Goal: Task Accomplishment & Management: Manage account settings

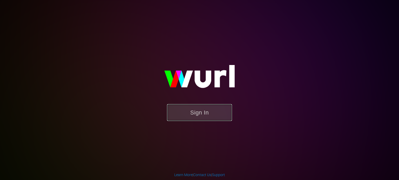
click at [195, 110] on button "Sign In" at bounding box center [199, 112] width 65 height 17
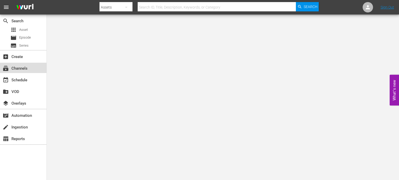
click at [21, 68] on div "subscriptions Channels" at bounding box center [14, 67] width 29 height 5
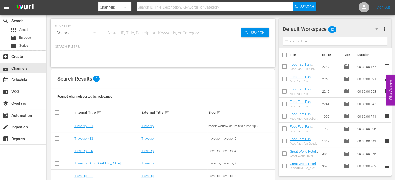
click at [83, 161] on td "Travelxp - [GEOGRAPHIC_DATA]" at bounding box center [106, 164] width 67 height 12
click at [82, 165] on link "Travelxp - [GEOGRAPHIC_DATA]" at bounding box center [97, 164] width 46 height 4
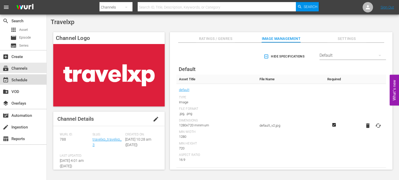
click at [27, 78] on div "event_available Schedule" at bounding box center [14, 79] width 29 height 5
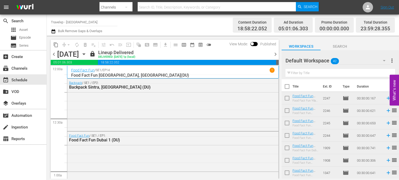
click at [276, 54] on span "chevron_right" at bounding box center [275, 54] width 6 height 6
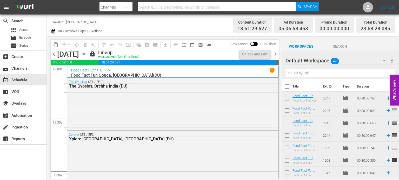
click at [276, 53] on span "chevron_right" at bounding box center [275, 54] width 6 height 6
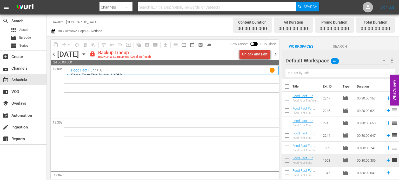
click at [258, 55] on div "Unlock and Edit" at bounding box center [254, 54] width 25 height 9
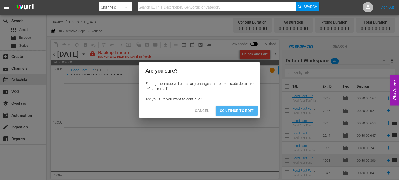
click at [241, 112] on span "Continue to Edit" at bounding box center [237, 111] width 34 height 6
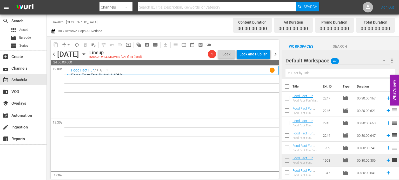
click at [313, 74] on input "text" at bounding box center [340, 73] width 110 height 8
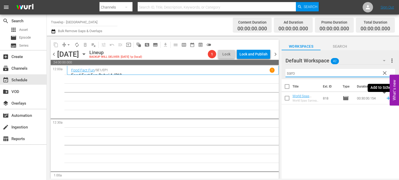
type input "saro"
click at [386, 98] on icon at bounding box center [387, 98] width 3 height 3
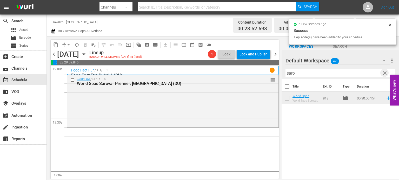
click at [382, 75] on span "clear" at bounding box center [384, 73] width 6 height 6
click at [382, 75] on input "saro" at bounding box center [340, 73] width 110 height 8
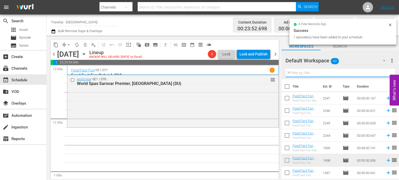
click at [382, 75] on input "text" at bounding box center [340, 73] width 110 height 8
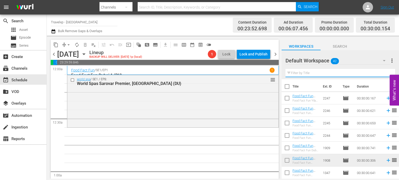
click at [382, 75] on input "text" at bounding box center [340, 73] width 110 height 8
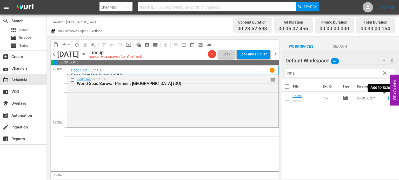
type input "inns"
click at [386, 98] on icon at bounding box center [387, 98] width 3 height 3
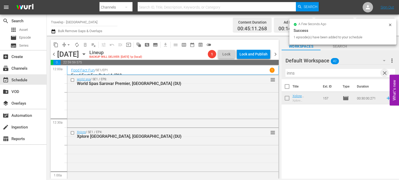
click at [384, 71] on span "clear" at bounding box center [384, 73] width 6 height 6
click at [384, 71] on input "inns" at bounding box center [340, 73] width 110 height 8
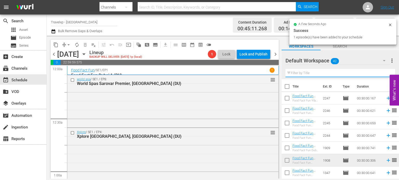
click at [384, 71] on input "text" at bounding box center [340, 73] width 110 height 8
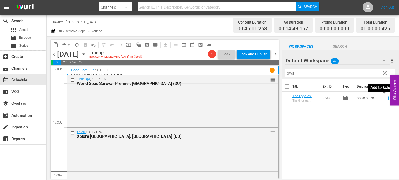
type input "gwal"
click at [385, 97] on icon at bounding box center [388, 99] width 6 height 6
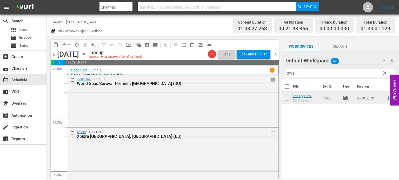
click at [386, 74] on span "clear" at bounding box center [384, 73] width 6 height 6
click at [386, 74] on input "gwal" at bounding box center [340, 73] width 110 height 8
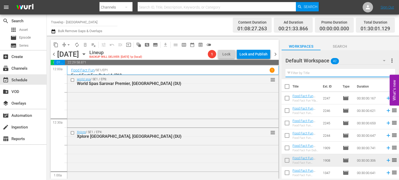
click at [386, 74] on input "text" at bounding box center [340, 73] width 110 height 8
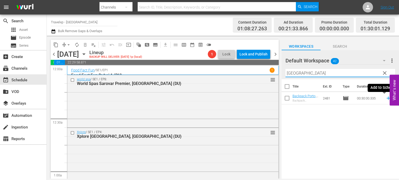
type input "porto"
click at [385, 100] on icon at bounding box center [388, 99] width 6 height 6
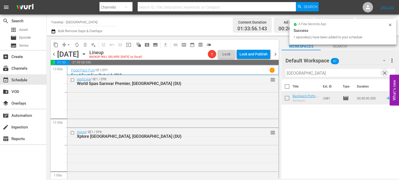
click at [386, 73] on span "clear" at bounding box center [384, 73] width 6 height 6
click at [386, 73] on input "porto" at bounding box center [340, 73] width 110 height 8
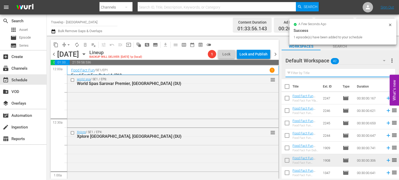
click at [386, 73] on input "text" at bounding box center [340, 73] width 110 height 8
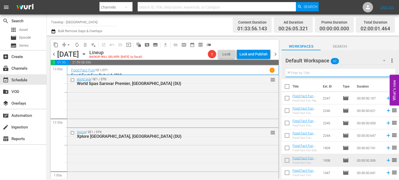
click at [386, 73] on input "text" at bounding box center [340, 73] width 110 height 8
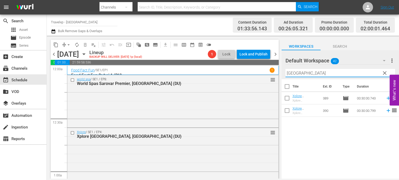
type input "bangkok"
click at [385, 99] on icon at bounding box center [388, 99] width 6 height 6
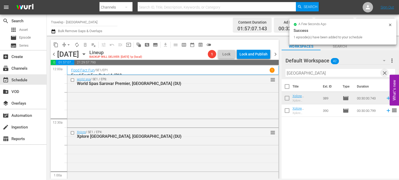
click at [384, 70] on span "clear" at bounding box center [384, 73] width 6 height 6
click at [384, 70] on input "bangkok" at bounding box center [340, 73] width 110 height 8
click at [384, 70] on input "text" at bounding box center [340, 73] width 110 height 8
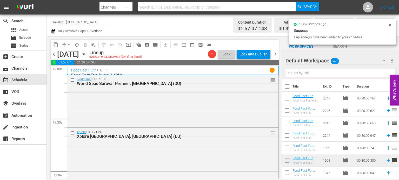
click at [384, 70] on input "text" at bounding box center [340, 73] width 110 height 8
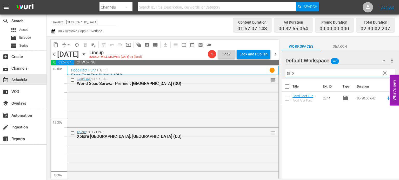
type input "taip"
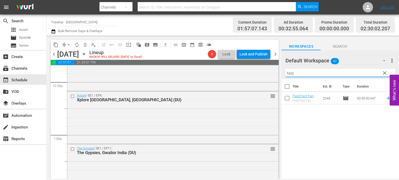
scroll to position [42, 0]
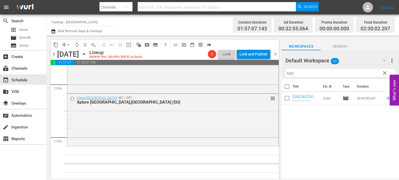
scroll to position [193, 0]
click at [386, 99] on icon at bounding box center [387, 98] width 3 height 3
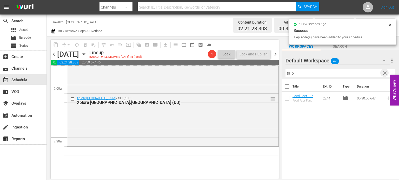
click at [385, 74] on span "clear" at bounding box center [384, 73] width 6 height 6
click at [385, 74] on input "taip" at bounding box center [340, 73] width 110 height 8
click at [385, 74] on input "text" at bounding box center [340, 73] width 110 height 8
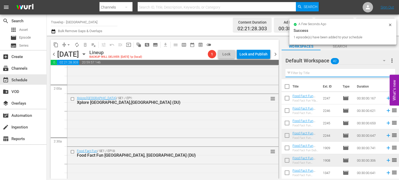
click at [385, 74] on input "text" at bounding box center [340, 73] width 110 height 8
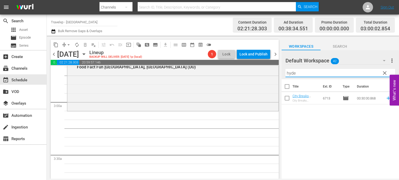
scroll to position [271, 0]
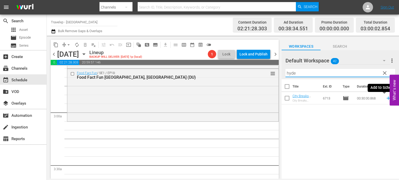
type input "hyde"
click at [385, 99] on icon at bounding box center [388, 99] width 6 height 6
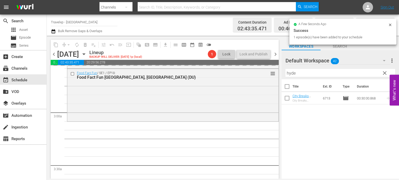
click at [385, 74] on span "clear" at bounding box center [384, 73] width 6 height 6
click at [385, 74] on input "hyde" at bounding box center [340, 73] width 110 height 8
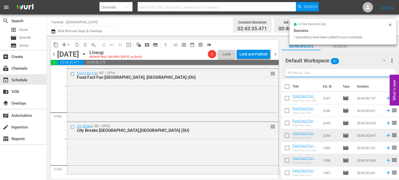
click at [385, 74] on input "text" at bounding box center [340, 73] width 110 height 8
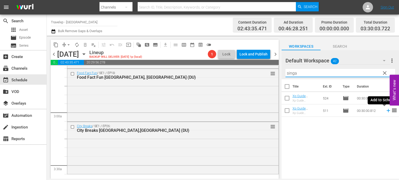
type input "singa"
click at [385, 110] on icon at bounding box center [388, 111] width 6 height 6
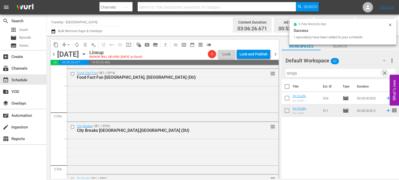
click at [385, 71] on span "clear" at bounding box center [384, 73] width 6 height 6
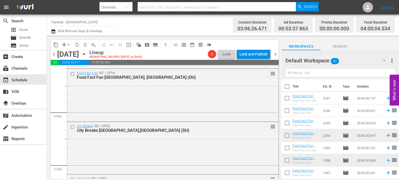
click at [385, 71] on input "text" at bounding box center [340, 73] width 110 height 8
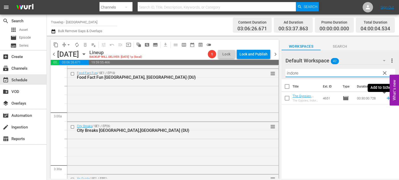
type input "indore"
click at [385, 97] on icon at bounding box center [388, 99] width 6 height 6
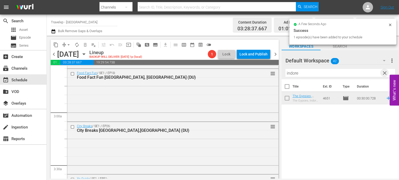
click at [386, 73] on span "clear" at bounding box center [384, 73] width 6 height 6
click at [386, 73] on input "indore" at bounding box center [340, 73] width 110 height 8
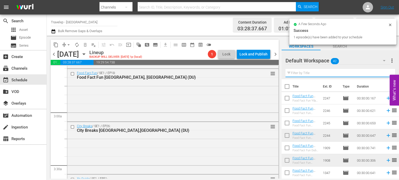
click at [386, 73] on input "text" at bounding box center [340, 73] width 110 height 8
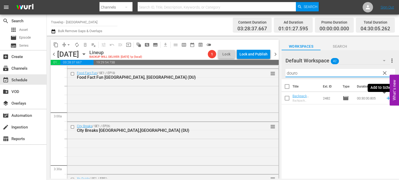
type input "douro"
click at [386, 98] on icon at bounding box center [387, 98] width 3 height 3
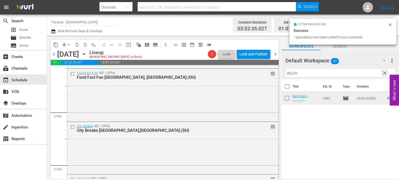
click at [383, 72] on span "clear" at bounding box center [384, 73] width 6 height 6
click at [383, 72] on input "douro" at bounding box center [340, 73] width 110 height 8
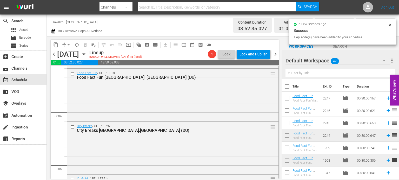
click at [383, 72] on input "text" at bounding box center [340, 73] width 110 height 8
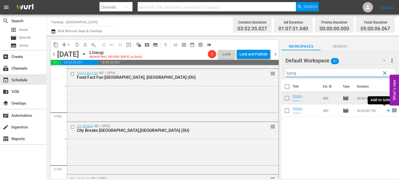
type input "bang"
click at [385, 113] on icon at bounding box center [388, 111] width 6 height 6
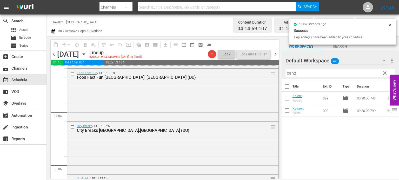
click at [383, 75] on span "clear" at bounding box center [384, 73] width 6 height 6
click at [383, 75] on input "bang" at bounding box center [340, 73] width 110 height 8
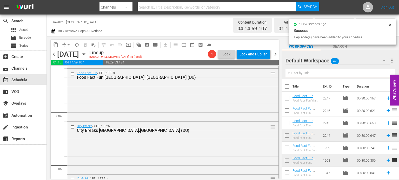
click at [383, 75] on input "text" at bounding box center [340, 73] width 110 height 8
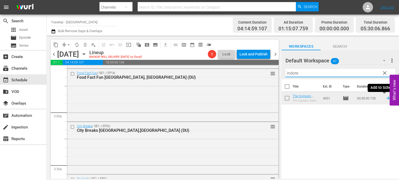
type input "indore"
click at [386, 98] on icon at bounding box center [387, 98] width 3 height 3
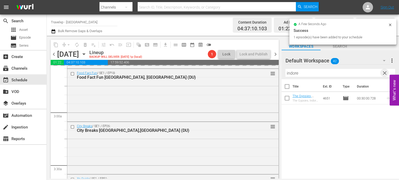
click at [383, 71] on span "clear" at bounding box center [384, 73] width 6 height 6
click at [383, 71] on input "text" at bounding box center [340, 73] width 110 height 8
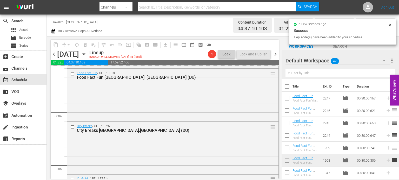
click at [383, 71] on input "text" at bounding box center [340, 73] width 110 height 8
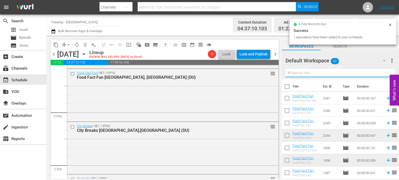
click at [383, 71] on input "text" at bounding box center [340, 73] width 110 height 8
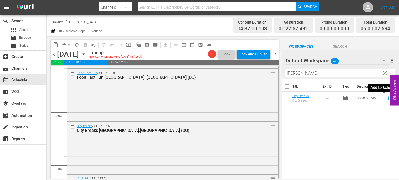
type input "frank"
click at [385, 98] on icon at bounding box center [388, 99] width 6 height 6
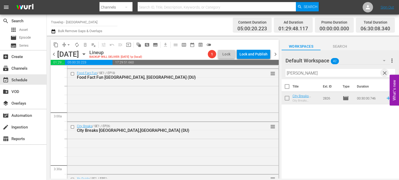
click at [382, 76] on span "clear" at bounding box center [384, 73] width 6 height 6
click at [382, 76] on input "frank" at bounding box center [340, 73] width 110 height 8
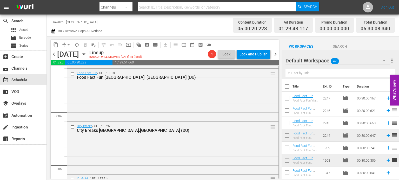
click at [382, 76] on input "text" at bounding box center [340, 73] width 110 height 8
click at [382, 76] on div "Default Workspace 42 Default more_vert Filter by Title" at bounding box center [339, 64] width 117 height 29
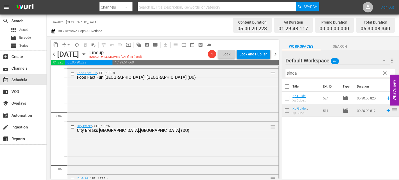
type input "singa"
click at [385, 99] on icon at bounding box center [388, 99] width 6 height 6
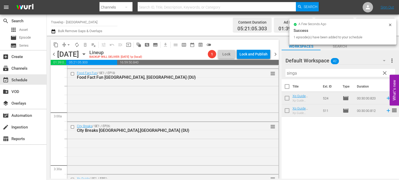
click at [383, 72] on span "clear" at bounding box center [384, 73] width 6 height 6
click at [383, 72] on input "singa" at bounding box center [340, 73] width 110 height 8
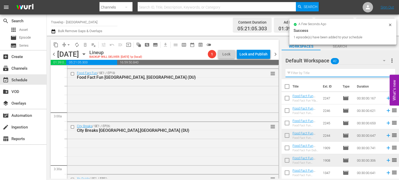
click at [383, 72] on input "text" at bounding box center [340, 73] width 110 height 8
click at [383, 72] on div "Default Workspace 42 Default more_vert Filter by Title a" at bounding box center [339, 64] width 117 height 29
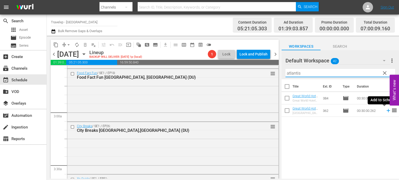
type input "atlantis"
click at [385, 111] on icon at bounding box center [388, 111] width 6 height 6
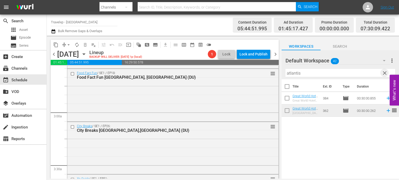
click at [383, 73] on span "clear" at bounding box center [384, 73] width 6 height 6
click at [383, 73] on input "text" at bounding box center [340, 73] width 110 height 8
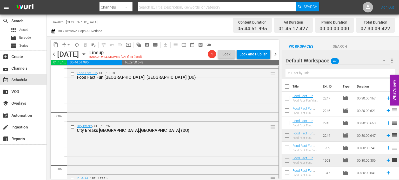
click at [383, 73] on input "text" at bounding box center [340, 73] width 110 height 8
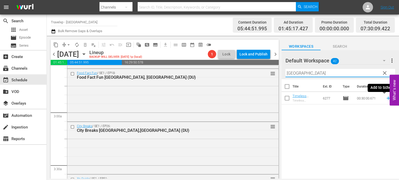
type input "chennai"
click at [386, 98] on icon at bounding box center [387, 98] width 3 height 3
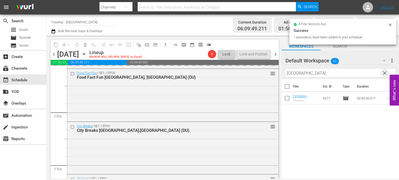
click at [383, 72] on span "clear" at bounding box center [384, 73] width 6 height 6
click at [383, 72] on input "chennai" at bounding box center [340, 73] width 110 height 8
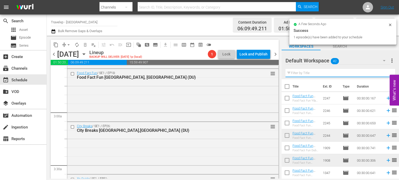
click at [383, 72] on input "text" at bounding box center [340, 73] width 110 height 8
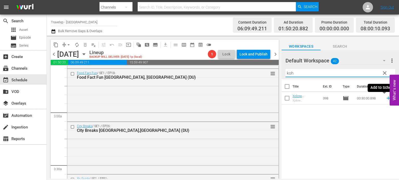
type input "koh"
click at [386, 98] on icon at bounding box center [387, 98] width 3 height 3
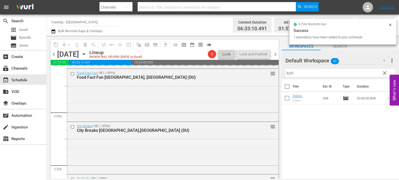
click at [385, 76] on span "clear" at bounding box center [384, 73] width 6 height 6
click at [385, 76] on input "koh" at bounding box center [340, 73] width 110 height 8
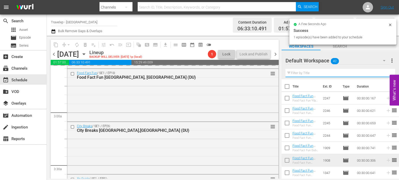
click at [385, 76] on input "text" at bounding box center [340, 73] width 110 height 8
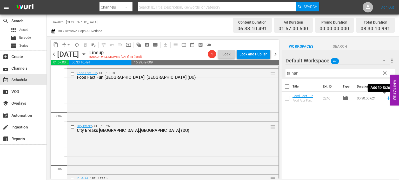
type input "tainan"
click at [386, 98] on icon at bounding box center [387, 98] width 3 height 3
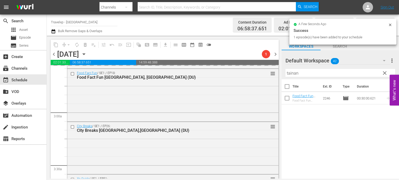
click at [386, 72] on span "clear" at bounding box center [384, 73] width 6 height 6
click at [386, 72] on input "tainan" at bounding box center [340, 73] width 110 height 8
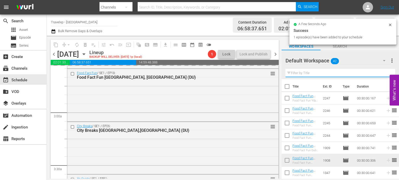
click at [386, 72] on input "text" at bounding box center [340, 73] width 110 height 8
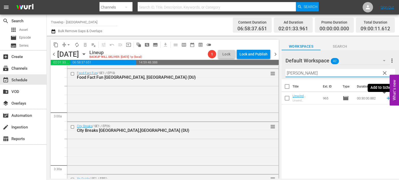
type input "nikara"
click at [385, 99] on icon at bounding box center [388, 99] width 6 height 6
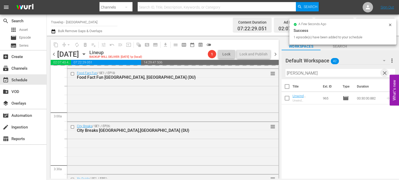
click at [386, 72] on span "clear" at bounding box center [384, 73] width 6 height 6
click at [386, 72] on input "nikara" at bounding box center [340, 73] width 110 height 8
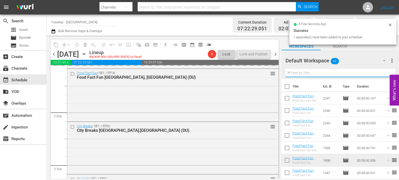
click at [386, 72] on input "text" at bounding box center [340, 73] width 110 height 8
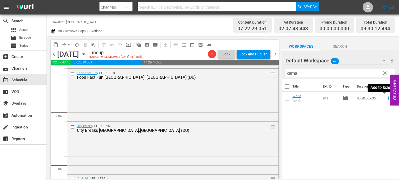
type input "kama"
click at [385, 98] on icon at bounding box center [388, 99] width 6 height 6
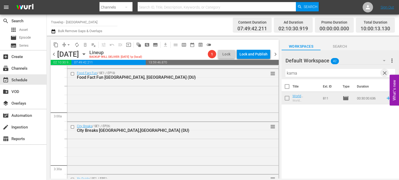
click at [384, 73] on span "clear" at bounding box center [384, 73] width 6 height 6
click at [384, 73] on input "kama" at bounding box center [340, 73] width 110 height 8
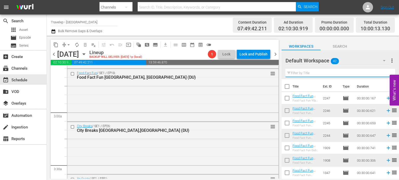
click at [384, 73] on input "text" at bounding box center [340, 73] width 110 height 8
click at [384, 73] on div "Default Workspace 42 Default more_vert Filter by Title a" at bounding box center [339, 64] width 117 height 29
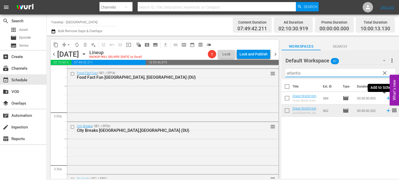
type input "atlantis"
click at [385, 99] on icon at bounding box center [388, 99] width 6 height 6
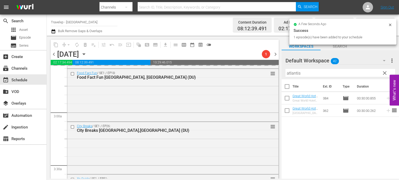
click at [385, 72] on span "clear" at bounding box center [384, 73] width 6 height 6
click at [385, 72] on input "atlantis" at bounding box center [340, 73] width 110 height 8
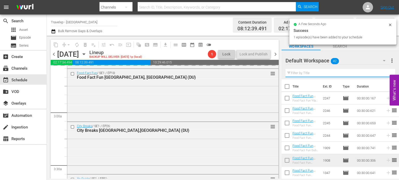
click at [385, 72] on input "text" at bounding box center [340, 73] width 110 height 8
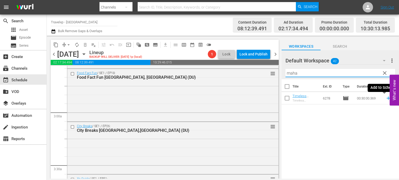
type input "maha"
click at [386, 98] on icon at bounding box center [388, 99] width 6 height 6
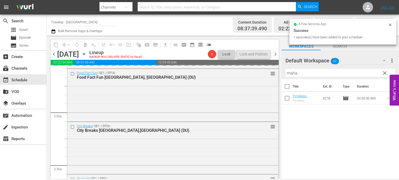
click at [385, 71] on span "clear" at bounding box center [384, 73] width 6 height 6
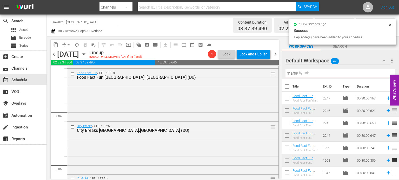
click at [385, 71] on input "maha" at bounding box center [340, 73] width 110 height 8
click at [385, 71] on input "text" at bounding box center [340, 73] width 110 height 8
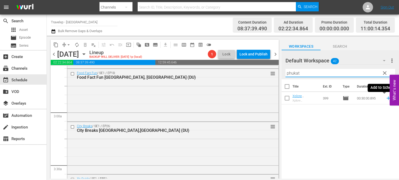
type input "phukat"
click at [385, 99] on icon at bounding box center [388, 99] width 6 height 6
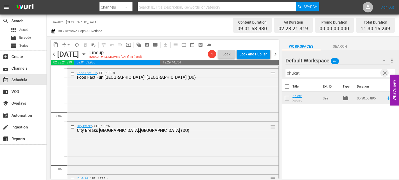
click at [383, 74] on span "clear" at bounding box center [384, 73] width 6 height 6
click at [383, 74] on input "phukat" at bounding box center [340, 73] width 110 height 8
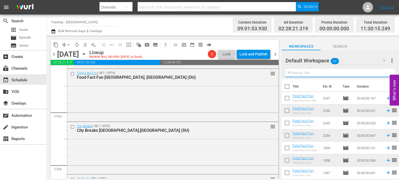
click at [383, 74] on input "text" at bounding box center [340, 73] width 110 height 8
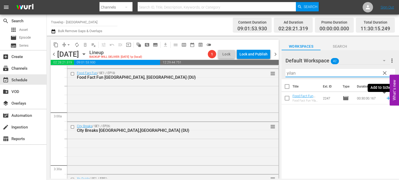
type input "yilan"
click at [385, 99] on icon at bounding box center [388, 99] width 6 height 6
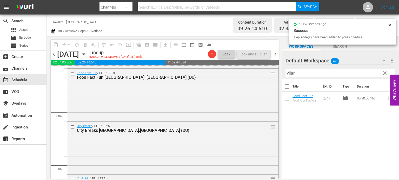
click at [383, 73] on span "clear" at bounding box center [384, 73] width 6 height 6
click at [383, 73] on input "yilan" at bounding box center [340, 73] width 110 height 8
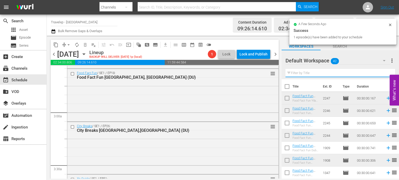
click at [383, 73] on input "text" at bounding box center [340, 73] width 110 height 8
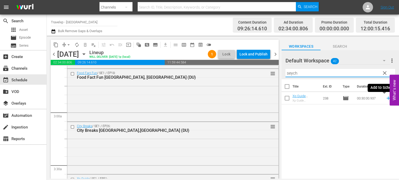
type input "seych"
click at [386, 98] on icon at bounding box center [387, 98] width 3 height 3
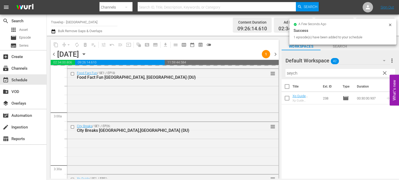
click at [385, 75] on span "clear" at bounding box center [384, 73] width 6 height 6
click at [385, 75] on input "seych" at bounding box center [340, 73] width 110 height 8
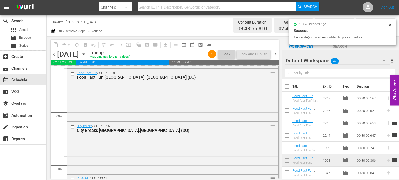
click at [385, 75] on input "text" at bounding box center [340, 73] width 110 height 8
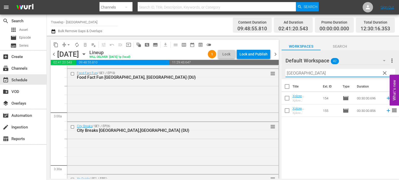
type input "vienna"
click at [386, 98] on icon at bounding box center [388, 99] width 6 height 6
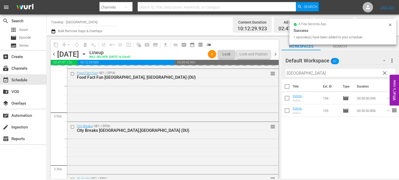
click at [385, 76] on span "clear" at bounding box center [384, 73] width 6 height 6
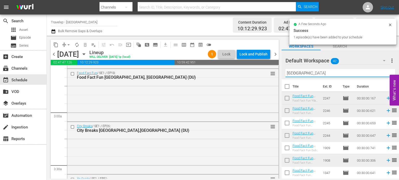
click at [385, 76] on input "vienna" at bounding box center [340, 73] width 110 height 8
click at [385, 76] on input "text" at bounding box center [340, 73] width 110 height 8
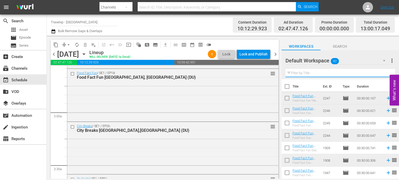
click at [385, 76] on input "text" at bounding box center [340, 73] width 110 height 8
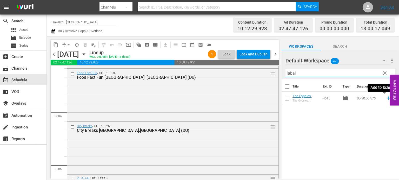
type input "jabal"
click at [385, 99] on icon at bounding box center [388, 99] width 6 height 6
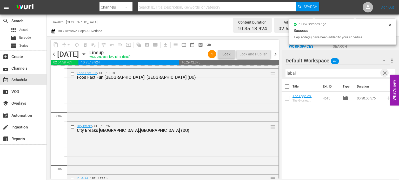
click at [384, 75] on span "clear" at bounding box center [384, 73] width 6 height 6
click at [384, 75] on input "text" at bounding box center [340, 73] width 110 height 8
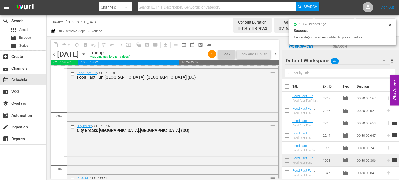
click at [384, 75] on input "text" at bounding box center [340, 73] width 110 height 8
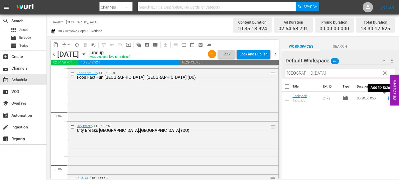
type input "lisbon"
click at [385, 101] on icon at bounding box center [388, 99] width 6 height 6
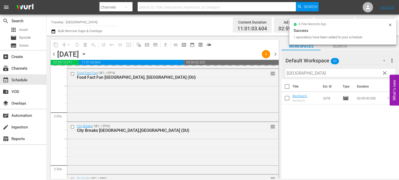
click at [385, 72] on span "clear" at bounding box center [384, 73] width 6 height 6
click at [385, 72] on input "lisbon" at bounding box center [340, 73] width 110 height 8
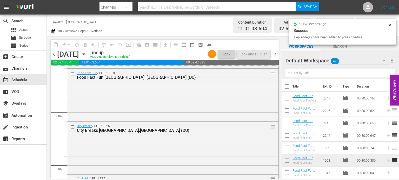
click at [385, 72] on input "text" at bounding box center [340, 73] width 110 height 8
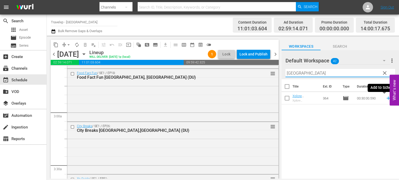
type input "manila"
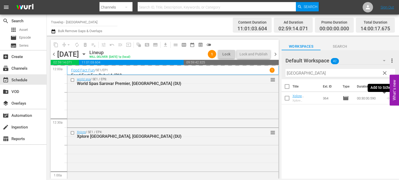
scroll to position [271, 0]
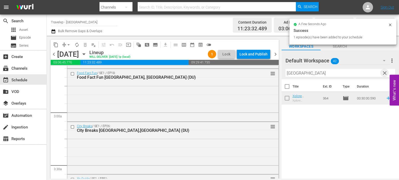
click at [385, 71] on span "clear" at bounding box center [384, 73] width 6 height 6
click at [385, 71] on input "manila" at bounding box center [340, 73] width 110 height 8
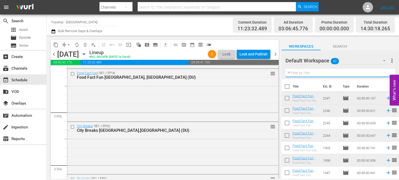
click at [385, 71] on input "text" at bounding box center [340, 73] width 110 height 8
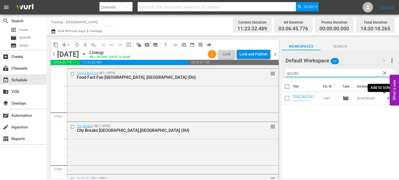
type input "gouda"
click at [386, 98] on icon at bounding box center [387, 98] width 3 height 3
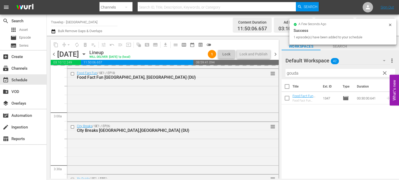
click at [383, 74] on span "clear" at bounding box center [384, 73] width 6 height 6
click at [383, 74] on input "text" at bounding box center [340, 73] width 110 height 8
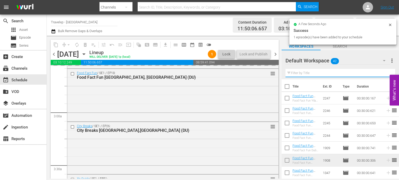
click at [383, 74] on input "text" at bounding box center [340, 73] width 110 height 8
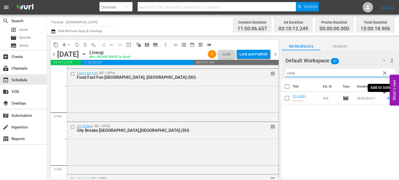
type input "cesk"
click at [386, 98] on icon at bounding box center [387, 98] width 3 height 3
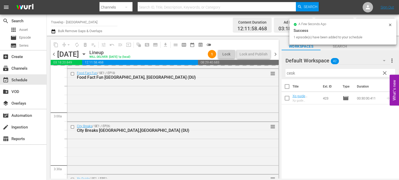
click at [385, 75] on span "clear" at bounding box center [384, 73] width 6 height 6
click at [385, 75] on input "cesk" at bounding box center [340, 73] width 110 height 8
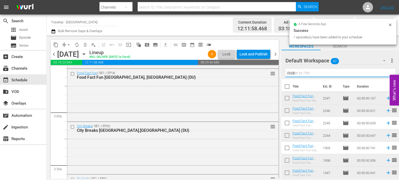
click at [385, 75] on input "cesk" at bounding box center [340, 73] width 110 height 8
click at [385, 75] on input "text" at bounding box center [340, 73] width 110 height 8
click at [385, 75] on div "Default Workspace 42 Default more_vert Filter by Title v" at bounding box center [339, 64] width 117 height 29
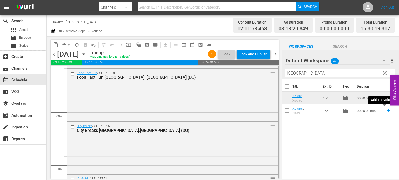
type input "[GEOGRAPHIC_DATA]"
click at [386, 112] on icon at bounding box center [387, 110] width 3 height 3
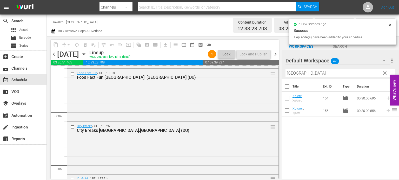
click at [383, 72] on span "clear" at bounding box center [384, 73] width 6 height 6
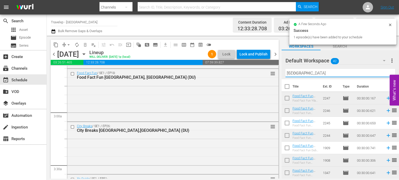
click at [383, 72] on input "[GEOGRAPHIC_DATA]" at bounding box center [340, 73] width 110 height 8
click at [383, 72] on input "text" at bounding box center [340, 73] width 110 height 8
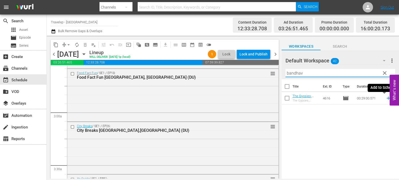
type input "bandhav"
click at [386, 98] on icon at bounding box center [387, 98] width 3 height 3
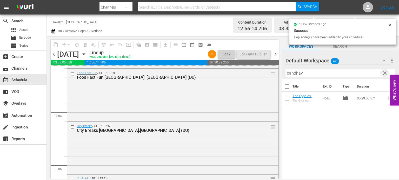
click at [383, 72] on span "clear" at bounding box center [384, 73] width 6 height 6
click at [383, 72] on input "bandhav" at bounding box center [340, 73] width 110 height 8
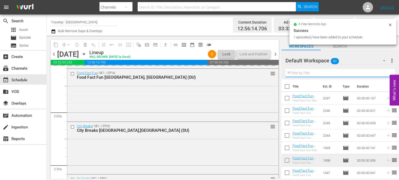
click at [383, 72] on input "text" at bounding box center [340, 73] width 110 height 8
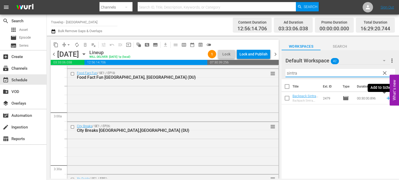
type input "sintra"
click at [385, 99] on icon at bounding box center [388, 99] width 6 height 6
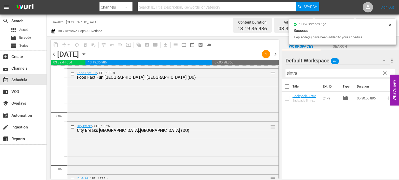
click at [385, 72] on span "clear" at bounding box center [384, 73] width 6 height 6
click at [385, 72] on input "text" at bounding box center [340, 73] width 110 height 8
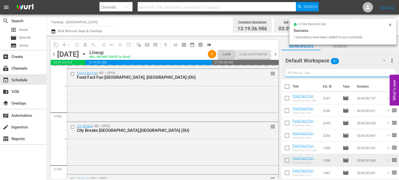
click at [385, 72] on input "text" at bounding box center [340, 73] width 110 height 8
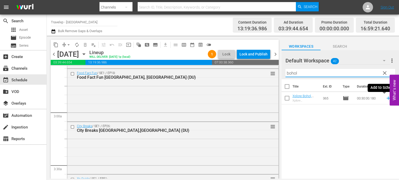
type input "bohol"
click at [385, 99] on icon at bounding box center [388, 99] width 6 height 6
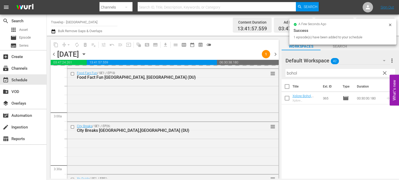
click at [384, 75] on span "clear" at bounding box center [384, 73] width 6 height 6
click at [384, 75] on input "bohol" at bounding box center [340, 73] width 110 height 8
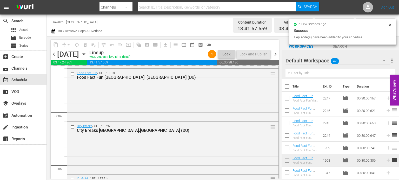
click at [384, 75] on input "text" at bounding box center [340, 73] width 110 height 8
click at [384, 75] on div "Default Workspace 42 Default more_vert Filter by Title d" at bounding box center [339, 64] width 117 height 29
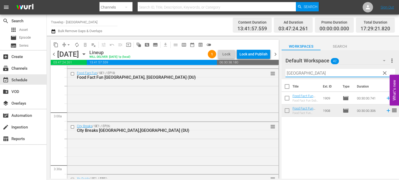
type input "dubai"
click at [386, 112] on icon at bounding box center [387, 110] width 3 height 3
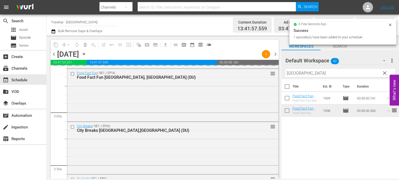
click at [384, 73] on span "clear" at bounding box center [384, 73] width 6 height 6
click at [384, 73] on input "dubai" at bounding box center [340, 73] width 110 height 8
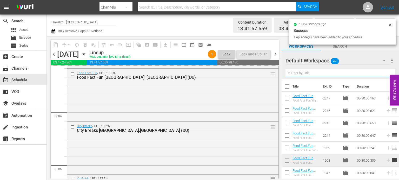
click at [384, 73] on input "text" at bounding box center [340, 73] width 110 height 8
click at [384, 73] on div "Default Workspace 42 Default more_vert Filter by Title" at bounding box center [339, 64] width 117 height 29
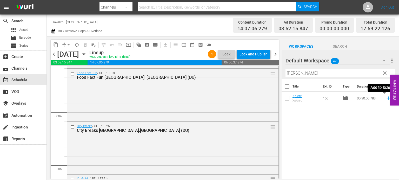
type input "salz"
click at [385, 98] on icon at bounding box center [388, 99] width 6 height 6
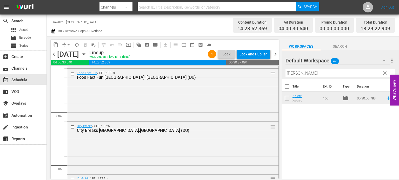
click at [385, 73] on span "clear" at bounding box center [384, 73] width 6 height 6
click at [385, 73] on input "salz" at bounding box center [340, 73] width 110 height 8
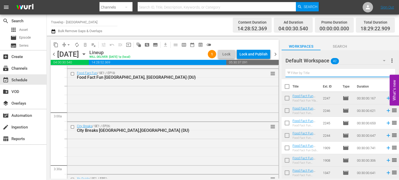
click at [385, 73] on input "text" at bounding box center [340, 73] width 110 height 8
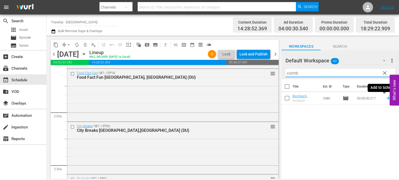
type input "coimb"
click at [385, 98] on icon at bounding box center [388, 99] width 6 height 6
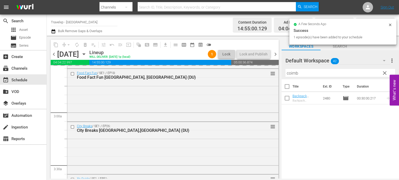
click at [384, 74] on span "clear" at bounding box center [384, 73] width 6 height 6
click at [384, 74] on input "coimb" at bounding box center [340, 73] width 110 height 8
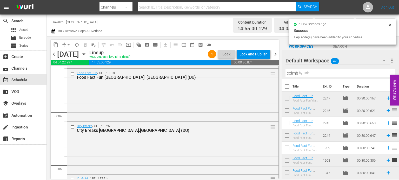
click at [384, 74] on input "coimb" at bounding box center [340, 73] width 110 height 8
click at [384, 74] on input "text" at bounding box center [340, 73] width 110 height 8
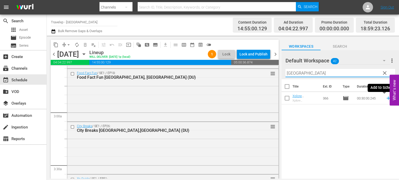
type input "cebu"
click at [385, 98] on icon at bounding box center [388, 99] width 6 height 6
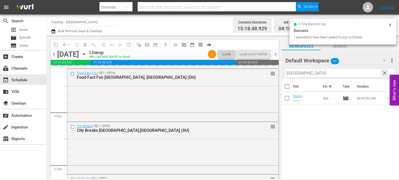
click at [385, 75] on span "clear" at bounding box center [384, 73] width 6 height 6
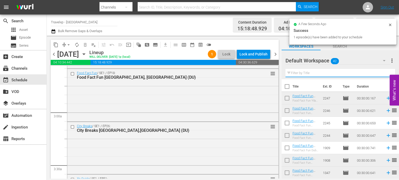
click at [385, 75] on input "text" at bounding box center [340, 73] width 110 height 8
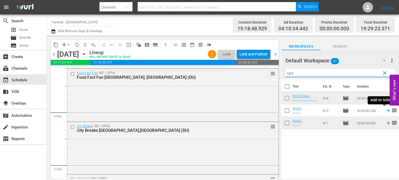
type input "spa"
click at [385, 112] on icon at bounding box center [388, 111] width 6 height 6
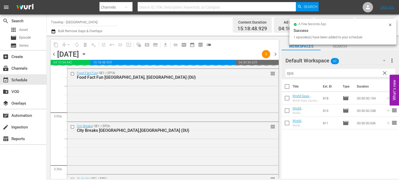
click at [385, 74] on span "clear" at bounding box center [384, 73] width 6 height 6
click at [385, 74] on input "spa" at bounding box center [340, 73] width 110 height 8
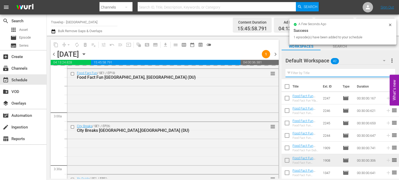
click at [385, 74] on input "text" at bounding box center [340, 73] width 110 height 8
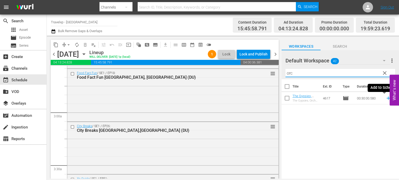
type input "orc"
click at [386, 98] on icon at bounding box center [387, 98] width 3 height 3
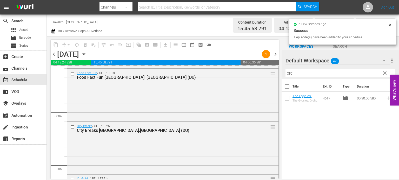
click at [385, 72] on span "clear" at bounding box center [384, 73] width 6 height 6
click at [385, 72] on input "orc" at bounding box center [340, 73] width 110 height 8
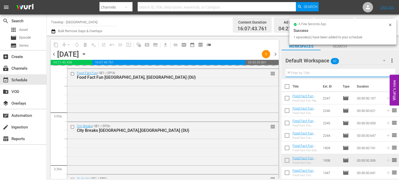
click at [385, 72] on input "text" at bounding box center [340, 73] width 110 height 8
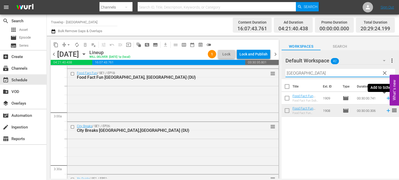
type input "dubai"
click at [385, 99] on icon at bounding box center [388, 99] width 6 height 6
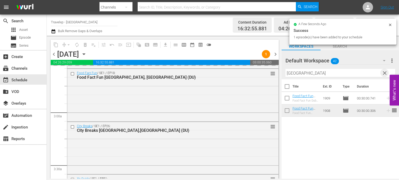
click at [385, 75] on span "clear" at bounding box center [384, 73] width 6 height 6
click at [385, 75] on input "dubai" at bounding box center [340, 73] width 110 height 8
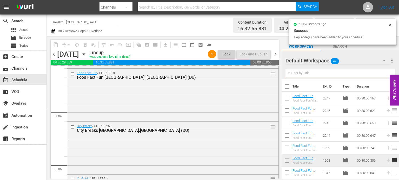
click at [385, 75] on input "text" at bounding box center [340, 73] width 110 height 8
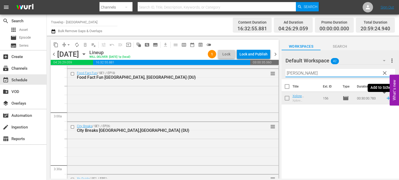
type input "salz"
click at [385, 97] on icon at bounding box center [388, 99] width 6 height 6
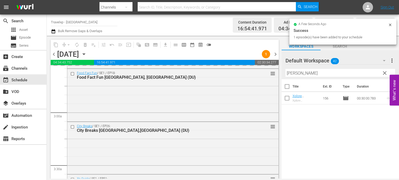
click at [385, 75] on span "clear" at bounding box center [384, 73] width 6 height 6
click at [385, 75] on input "salz" at bounding box center [340, 73] width 110 height 8
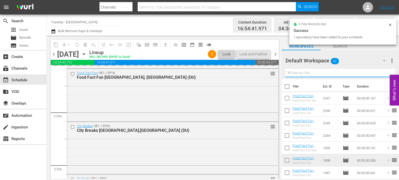
click at [385, 75] on input "text" at bounding box center [340, 73] width 110 height 8
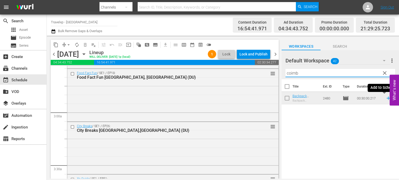
type input "coimb"
click at [385, 99] on icon at bounding box center [388, 99] width 6 height 6
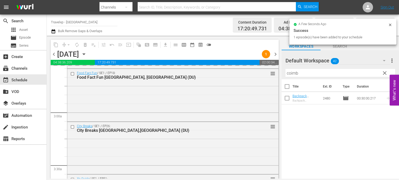
click at [384, 73] on span "clear" at bounding box center [384, 73] width 6 height 6
click at [384, 73] on input "coimb" at bounding box center [340, 73] width 110 height 8
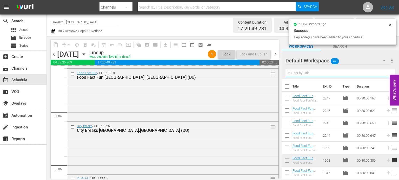
click at [384, 73] on input "text" at bounding box center [340, 73] width 110 height 8
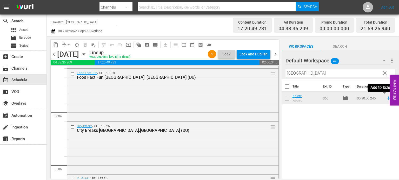
type input "cebu"
click at [386, 99] on icon at bounding box center [387, 98] width 3 height 3
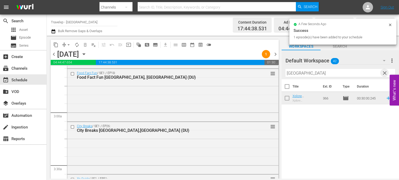
click at [385, 73] on span "clear" at bounding box center [384, 73] width 6 height 6
click at [385, 73] on input "cebu" at bounding box center [340, 73] width 110 height 8
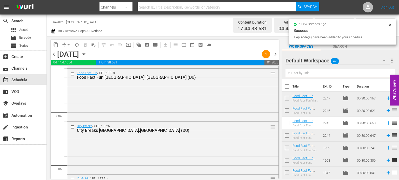
click at [385, 73] on input "text" at bounding box center [340, 73] width 110 height 8
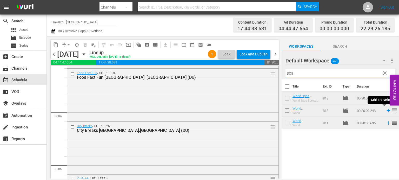
type input "spa"
click at [385, 110] on icon at bounding box center [388, 111] width 6 height 6
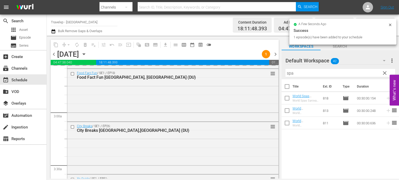
click at [385, 73] on span "clear" at bounding box center [384, 73] width 6 height 6
click at [385, 73] on input "spa" at bounding box center [340, 73] width 110 height 8
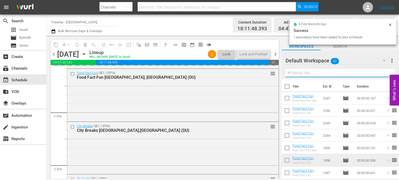
click at [385, 73] on input "text" at bounding box center [340, 73] width 110 height 8
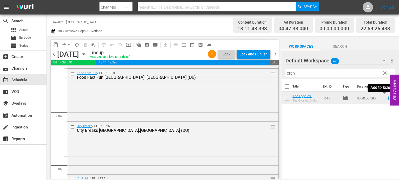
type input "orch"
click at [385, 99] on icon at bounding box center [388, 99] width 6 height 6
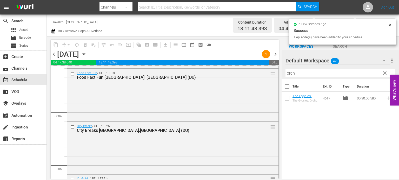
click at [384, 75] on span "clear" at bounding box center [384, 73] width 6 height 6
click at [384, 75] on input "orch" at bounding box center [340, 73] width 110 height 8
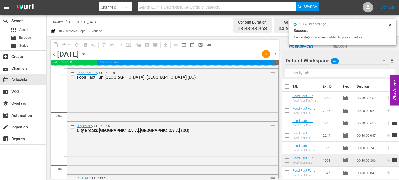
click at [384, 75] on input "text" at bounding box center [340, 73] width 110 height 8
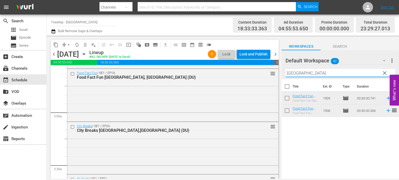
type input "dubai"
click at [385, 98] on icon at bounding box center [388, 99] width 6 height 6
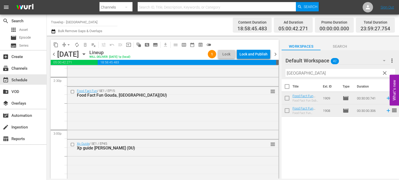
scroll to position [2429, 0]
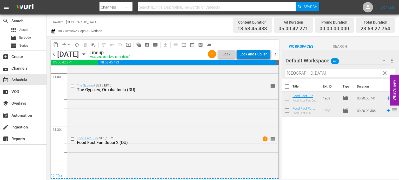
click at [255, 53] on div "Lock and Publish" at bounding box center [253, 54] width 28 height 9
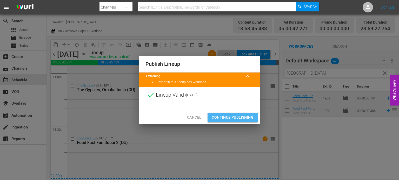
click at [242, 116] on span "Continue Publishing" at bounding box center [233, 117] width 42 height 6
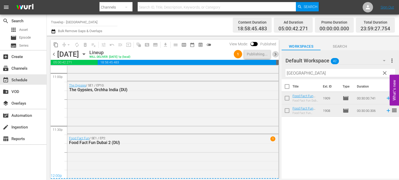
click at [275, 53] on span "chevron_right" at bounding box center [275, 54] width 6 height 6
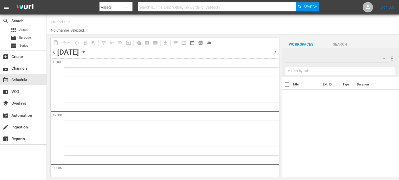
type input "Travelxp - [GEOGRAPHIC_DATA] (788)"
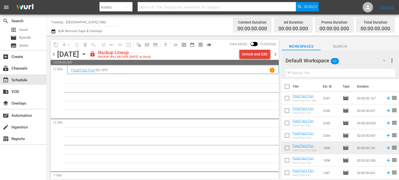
click at [248, 57] on div "Unlock and Edit" at bounding box center [254, 54] width 25 height 9
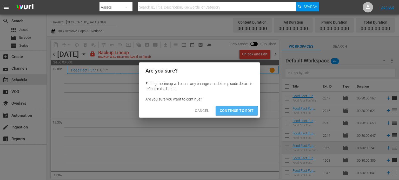
click at [222, 115] on button "Continue to Edit" at bounding box center [236, 111] width 42 height 10
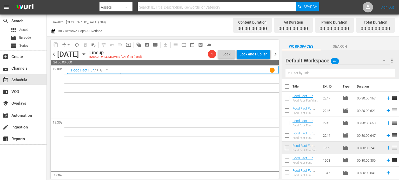
click at [305, 72] on input "text" at bounding box center [340, 73] width 110 height 8
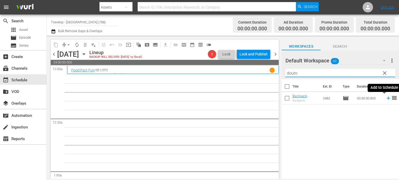
type input "douro"
click at [385, 99] on icon at bounding box center [388, 99] width 6 height 6
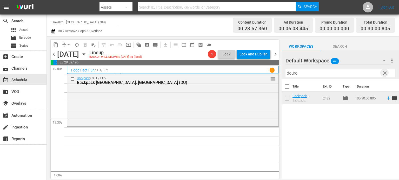
click at [386, 75] on span "clear" at bounding box center [384, 73] width 6 height 6
click at [386, 75] on input "douro" at bounding box center [340, 73] width 110 height 8
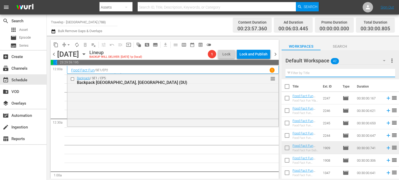
click at [386, 75] on input "text" at bounding box center [340, 73] width 110 height 8
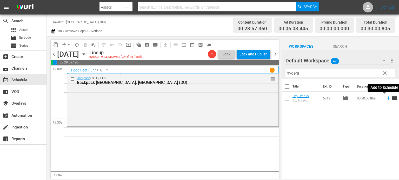
type input "hydera"
click at [385, 98] on icon at bounding box center [388, 99] width 6 height 6
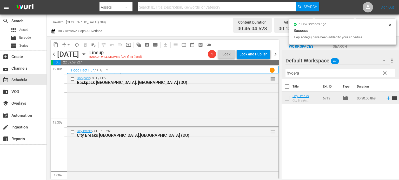
click at [386, 75] on span "clear" at bounding box center [384, 73] width 6 height 6
click at [386, 75] on input "hydera" at bounding box center [340, 73] width 110 height 8
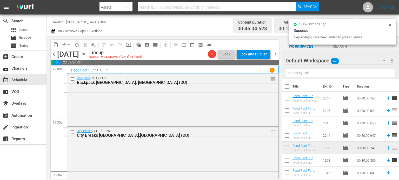
click at [386, 75] on input "text" at bounding box center [340, 73] width 110 height 8
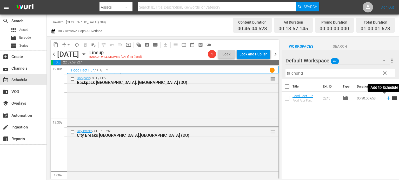
type input "taichung"
click at [386, 98] on icon at bounding box center [387, 98] width 3 height 3
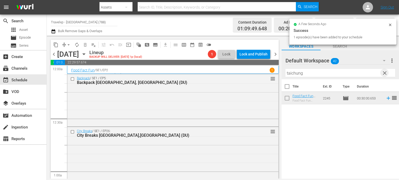
click at [384, 74] on span "clear" at bounding box center [384, 73] width 6 height 6
click at [384, 74] on input "taichung" at bounding box center [340, 73] width 110 height 8
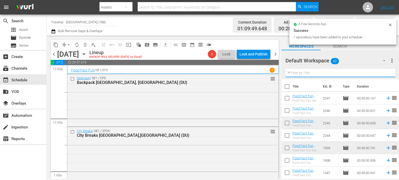
click at [384, 74] on input "text" at bounding box center [340, 73] width 110 height 8
click at [384, 74] on div "Default Workspace 42 Default more_vert Filter by Title s" at bounding box center [339, 64] width 117 height 29
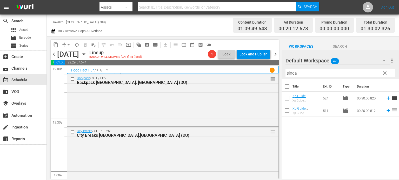
type input "singa"
click at [386, 111] on icon at bounding box center [387, 110] width 3 height 3
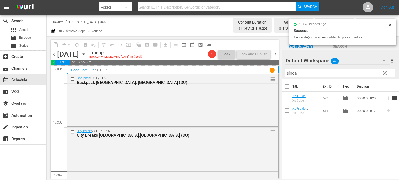
click at [384, 73] on span "clear" at bounding box center [384, 73] width 6 height 6
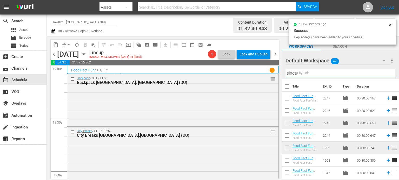
click at [384, 73] on input "singa" at bounding box center [340, 73] width 110 height 8
click at [384, 73] on input "text" at bounding box center [340, 73] width 110 height 8
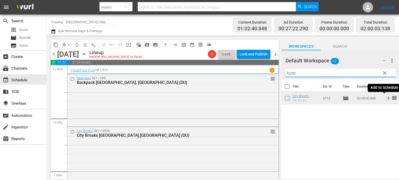
type input "hyde"
click at [386, 98] on icon at bounding box center [388, 99] width 6 height 6
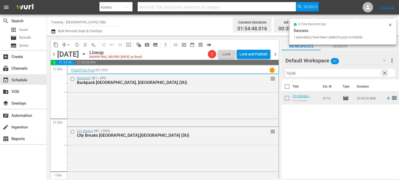
click at [384, 73] on span "clear" at bounding box center [384, 73] width 6 height 6
click at [384, 73] on input "hyde" at bounding box center [340, 73] width 110 height 8
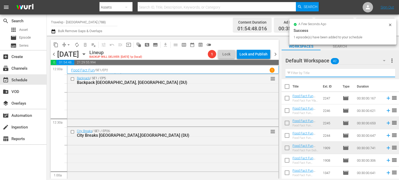
click at [384, 73] on input "text" at bounding box center [340, 73] width 110 height 8
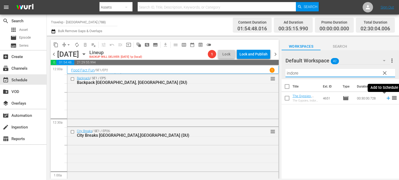
type input "indore"
click at [386, 99] on icon at bounding box center [388, 99] width 6 height 6
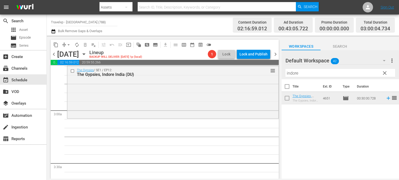
scroll to position [274, 0]
click at [386, 72] on span "clear" at bounding box center [384, 73] width 6 height 6
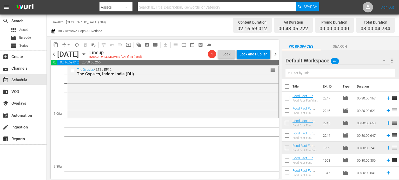
click at [386, 72] on input "text" at bounding box center [340, 73] width 110 height 8
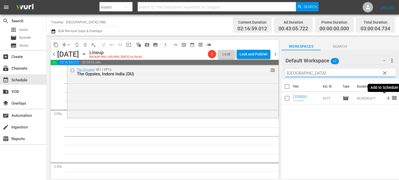
type input "[GEOGRAPHIC_DATA]"
click at [386, 99] on icon at bounding box center [387, 98] width 3 height 3
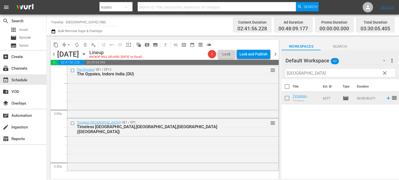
click at [385, 72] on span "clear" at bounding box center [384, 73] width 6 height 6
click at [385, 72] on input "[GEOGRAPHIC_DATA]" at bounding box center [340, 73] width 110 height 8
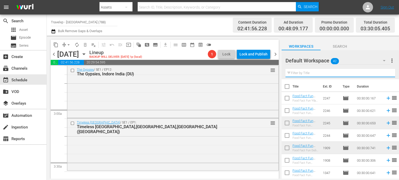
click at [385, 72] on input "text" at bounding box center [340, 73] width 110 height 8
click at [385, 72] on div "Default Workspace 42 Default more_vert Filter by Title" at bounding box center [339, 64] width 117 height 29
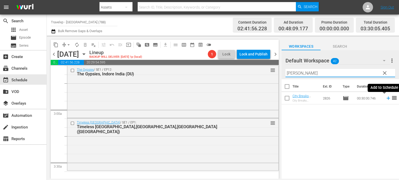
type input "[PERSON_NAME]"
click at [385, 98] on icon at bounding box center [388, 99] width 6 height 6
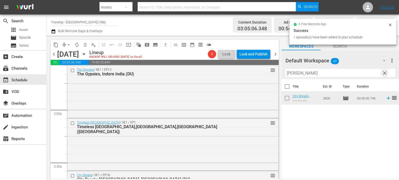
click at [384, 74] on span "clear" at bounding box center [384, 73] width 6 height 6
click at [384, 74] on input "[PERSON_NAME]" at bounding box center [340, 73] width 110 height 8
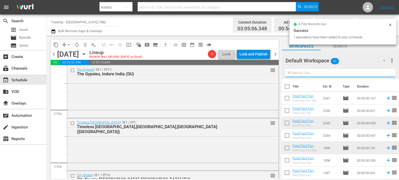
click at [384, 74] on input "text" at bounding box center [340, 73] width 110 height 8
click at [384, 74] on div "Default Workspace 42 Default more_vert Filter by Title" at bounding box center [339, 64] width 117 height 29
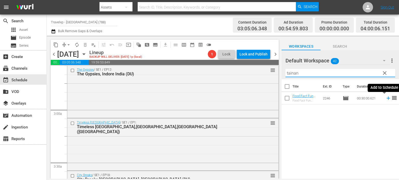
type input "tainan"
click at [386, 98] on icon at bounding box center [387, 98] width 3 height 3
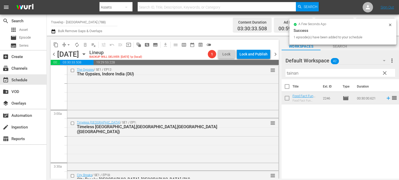
click at [384, 77] on button "clear" at bounding box center [384, 73] width 8 height 8
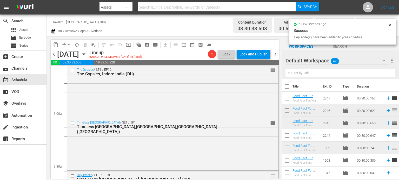
click at [384, 77] on hr at bounding box center [340, 77] width 110 height 0
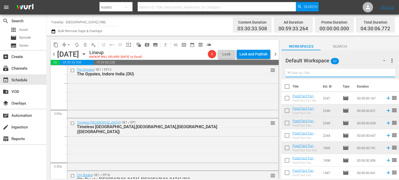
drag, startPoint x: 384, startPoint y: 77, endPoint x: 384, endPoint y: 73, distance: 4.2
click at [384, 73] on div "Filter by Title" at bounding box center [340, 73] width 110 height 12
click at [384, 73] on input "text" at bounding box center [340, 73] width 110 height 8
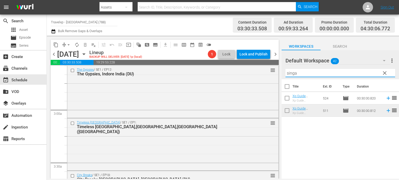
type input "singa"
click at [386, 98] on icon at bounding box center [387, 98] width 3 height 3
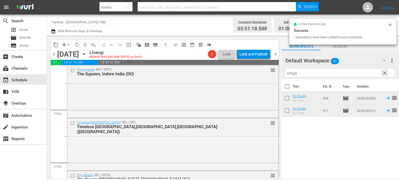
click at [382, 75] on span "clear" at bounding box center [384, 73] width 6 height 6
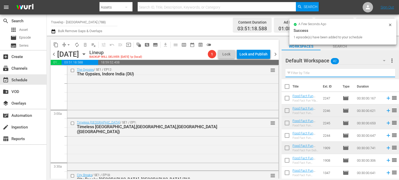
click at [382, 75] on input "text" at bounding box center [340, 73] width 110 height 8
click at [382, 75] on div "Default Workspace 42 Default more_vert Filter by Title" at bounding box center [339, 64] width 117 height 29
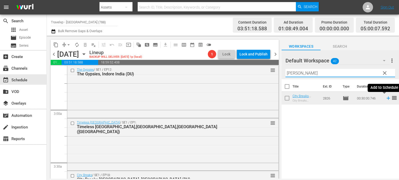
type input "[PERSON_NAME]"
click at [386, 98] on icon at bounding box center [387, 98] width 3 height 3
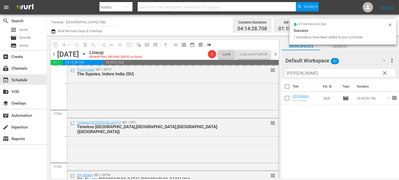
click at [385, 73] on span "clear" at bounding box center [384, 73] width 6 height 6
click at [385, 73] on input "[PERSON_NAME]" at bounding box center [340, 73] width 110 height 8
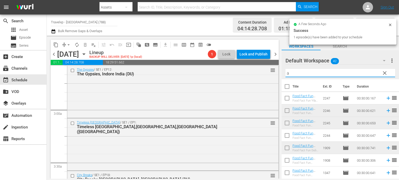
click at [385, 73] on div "Default Workspace 42 Default more_vert clear Filter by Title a" at bounding box center [339, 64] width 117 height 29
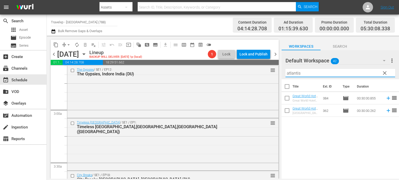
type input "atlantis"
click at [385, 112] on icon at bounding box center [388, 111] width 6 height 6
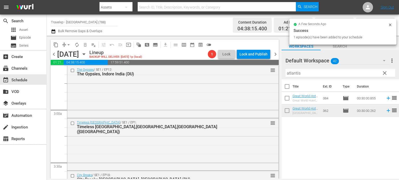
click at [385, 73] on span "clear" at bounding box center [384, 73] width 6 height 6
click at [385, 73] on input "atlantis" at bounding box center [340, 73] width 110 height 8
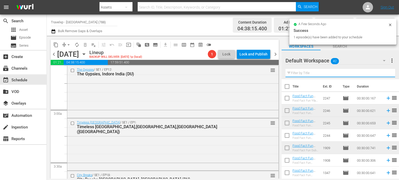
click at [385, 73] on input "text" at bounding box center [340, 73] width 110 height 8
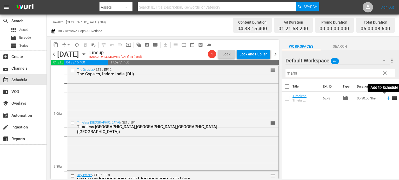
type input "maha"
click at [385, 99] on icon at bounding box center [388, 99] width 6 height 6
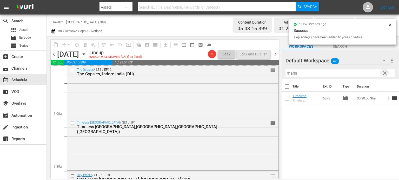
click at [384, 75] on span "clear" at bounding box center [384, 73] width 6 height 6
click at [384, 75] on input "maha" at bounding box center [340, 73] width 110 height 8
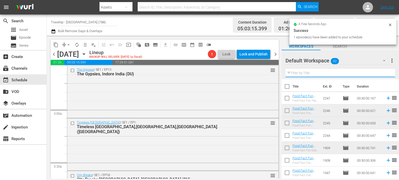
click at [384, 75] on input "text" at bounding box center [340, 73] width 110 height 8
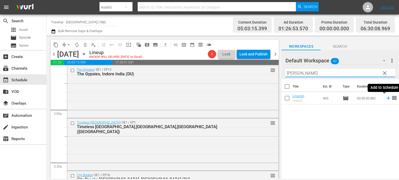
type input "[PERSON_NAME]"
click at [385, 98] on icon at bounding box center [388, 99] width 6 height 6
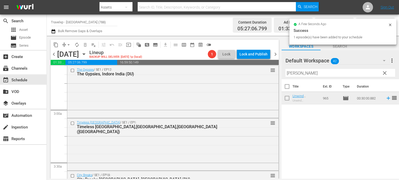
click at [384, 75] on span "clear" at bounding box center [384, 73] width 6 height 6
click at [384, 75] on input "[PERSON_NAME]" at bounding box center [340, 73] width 110 height 8
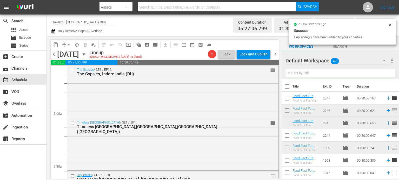
click at [384, 75] on input "text" at bounding box center [340, 73] width 110 height 8
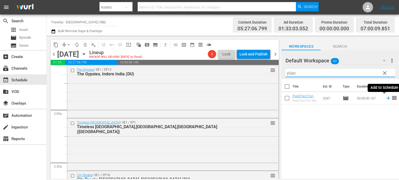
type input "yilan"
click at [386, 99] on icon at bounding box center [388, 99] width 6 height 6
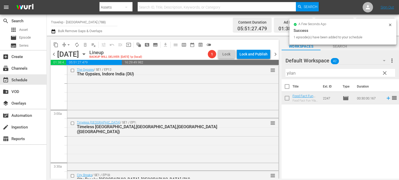
click at [385, 73] on span "clear" at bounding box center [384, 73] width 6 height 6
click at [385, 73] on input "yilan" at bounding box center [340, 73] width 110 height 8
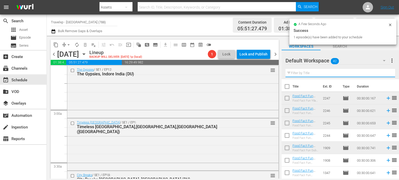
click at [385, 73] on input "text" at bounding box center [340, 73] width 110 height 8
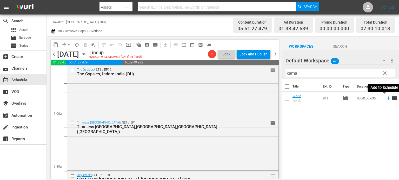
type input "kama"
click at [385, 100] on icon at bounding box center [388, 99] width 6 height 6
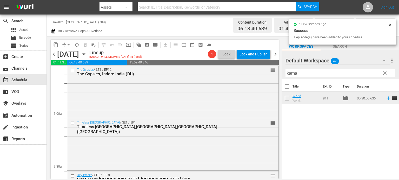
click at [383, 74] on span "clear" at bounding box center [384, 73] width 6 height 6
click at [383, 74] on input "text" at bounding box center [340, 73] width 110 height 8
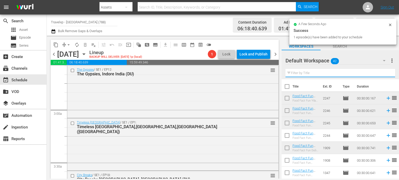
click at [383, 74] on input "text" at bounding box center [340, 73] width 110 height 8
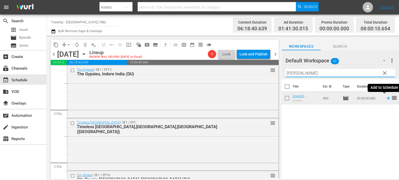
type input "[PERSON_NAME]"
click at [385, 97] on icon at bounding box center [388, 99] width 6 height 6
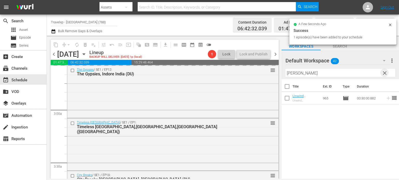
click at [385, 73] on span "clear" at bounding box center [384, 73] width 6 height 6
click at [385, 73] on input "[PERSON_NAME]" at bounding box center [340, 73] width 110 height 8
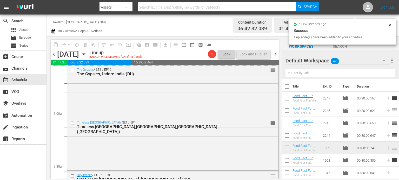
click at [385, 73] on input "text" at bounding box center [340, 73] width 110 height 8
click at [385, 73] on div "Default Workspace 42 Default more_vert Filter by Title a" at bounding box center [339, 64] width 117 height 29
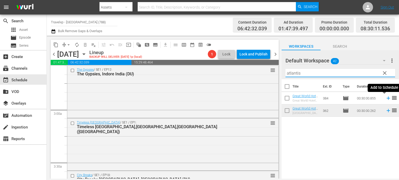
type input "atlantis"
click at [385, 99] on icon at bounding box center [388, 99] width 6 height 6
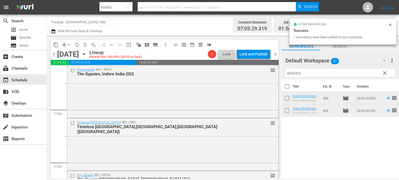
click at [388, 74] on button "clear" at bounding box center [384, 73] width 8 height 8
click at [388, 74] on input "text" at bounding box center [340, 73] width 110 height 8
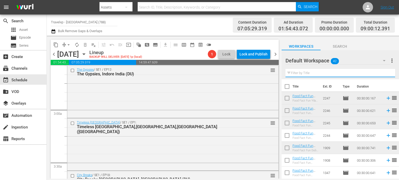
click at [388, 74] on input "text" at bounding box center [340, 73] width 110 height 8
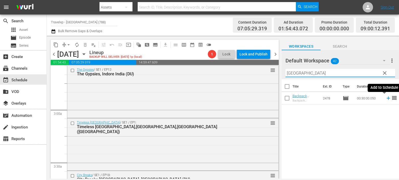
type input "[GEOGRAPHIC_DATA]"
click at [385, 99] on icon at bounding box center [388, 99] width 6 height 6
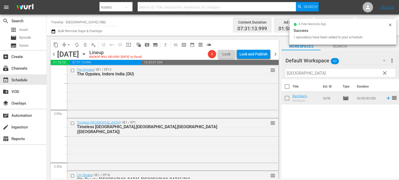
click at [385, 75] on span "clear" at bounding box center [384, 73] width 6 height 6
click at [385, 75] on input "[GEOGRAPHIC_DATA]" at bounding box center [340, 73] width 110 height 8
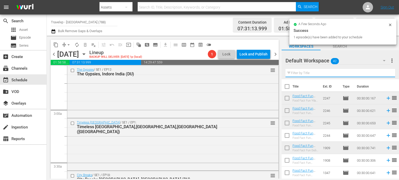
click at [385, 75] on input "text" at bounding box center [340, 73] width 110 height 8
click at [385, 75] on div "Default Workspace 42 Default more_vert Filter by Title s" at bounding box center [339, 64] width 117 height 29
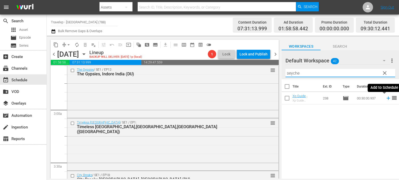
type input "seyche"
click at [386, 98] on icon at bounding box center [387, 98] width 3 height 3
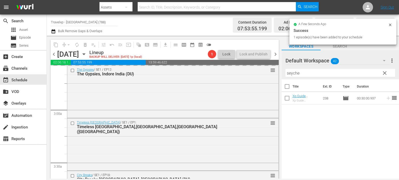
click at [383, 74] on span "clear" at bounding box center [384, 73] width 6 height 6
click at [383, 74] on input "seyche" at bounding box center [340, 73] width 110 height 8
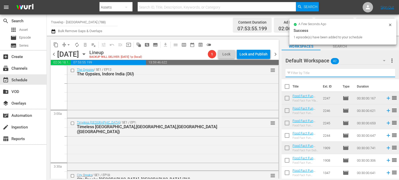
click at [383, 74] on input "text" at bounding box center [340, 73] width 110 height 8
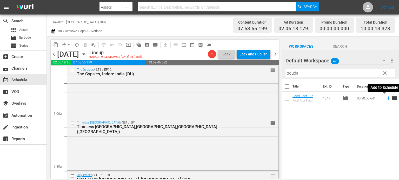
type input "gouda"
click at [385, 99] on icon at bounding box center [388, 99] width 6 height 6
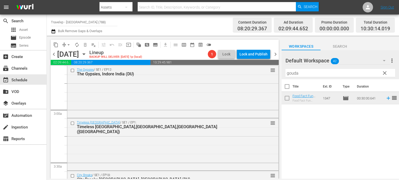
click at [386, 76] on span "clear" at bounding box center [384, 73] width 6 height 6
click at [386, 76] on input "gouda" at bounding box center [340, 73] width 110 height 8
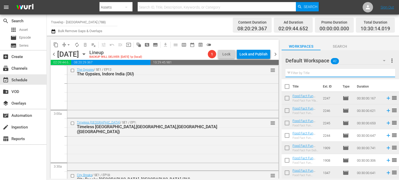
click at [386, 76] on input "text" at bounding box center [340, 73] width 110 height 8
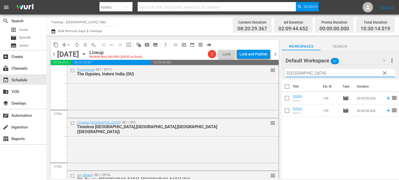
type input "vienna"
click at [385, 99] on icon at bounding box center [388, 99] width 6 height 6
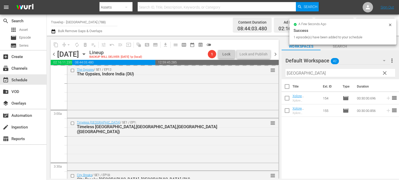
click at [386, 71] on span "clear" at bounding box center [384, 73] width 6 height 6
click at [386, 71] on input "vienna" at bounding box center [340, 73] width 110 height 8
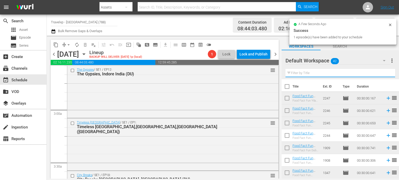
click at [386, 71] on input "text" at bounding box center [340, 73] width 110 height 8
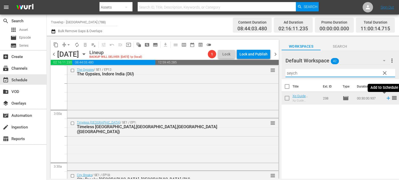
type input "seych"
click at [385, 99] on icon at bounding box center [388, 99] width 6 height 6
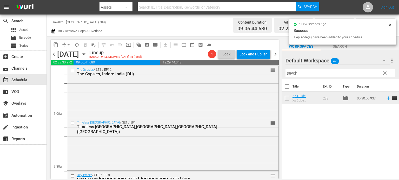
click at [385, 72] on span "clear" at bounding box center [384, 73] width 6 height 6
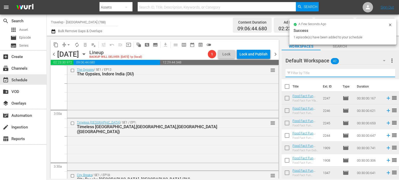
click at [385, 72] on input "text" at bounding box center [340, 73] width 110 height 8
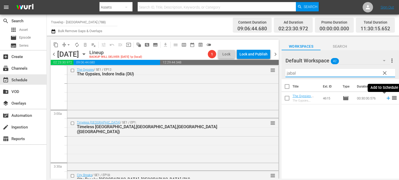
type input "jabal"
click at [385, 98] on icon at bounding box center [388, 99] width 6 height 6
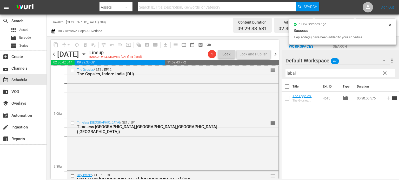
click at [385, 71] on span "clear" at bounding box center [384, 73] width 6 height 6
click at [385, 71] on input "jabal" at bounding box center [340, 73] width 110 height 8
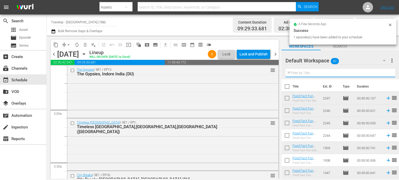
click at [385, 71] on input "text" at bounding box center [340, 73] width 110 height 8
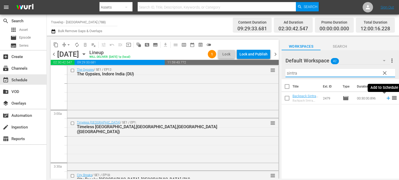
type input "sintra"
click at [385, 100] on icon at bounding box center [388, 99] width 6 height 6
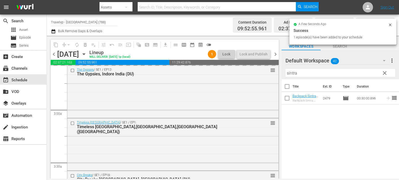
click at [384, 75] on span "clear" at bounding box center [384, 73] width 6 height 6
click at [384, 75] on input "sintra" at bounding box center [340, 73] width 110 height 8
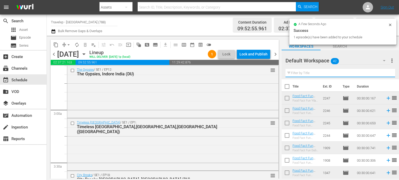
click at [384, 75] on input "text" at bounding box center [340, 73] width 110 height 8
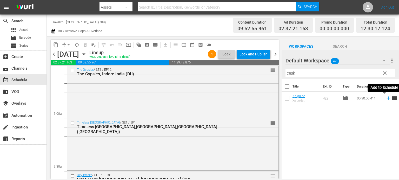
type input "cesk"
click at [385, 99] on icon at bounding box center [388, 99] width 6 height 6
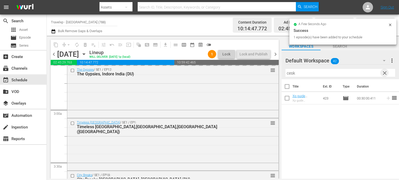
click at [383, 75] on span "clear" at bounding box center [384, 73] width 6 height 6
click at [383, 75] on input "cesk" at bounding box center [340, 73] width 110 height 8
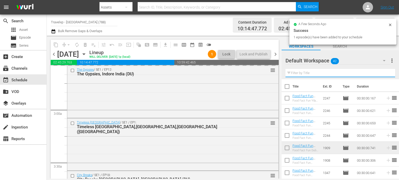
click at [383, 75] on input "text" at bounding box center [340, 73] width 110 height 8
click at [383, 75] on div "Default Workspace 42 Default more_vert Filter by Title" at bounding box center [339, 64] width 117 height 29
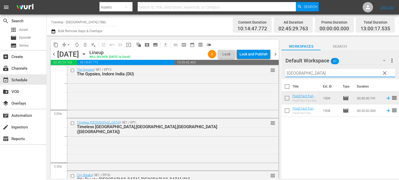
type input "dubai"
click at [385, 111] on icon at bounding box center [388, 111] width 6 height 6
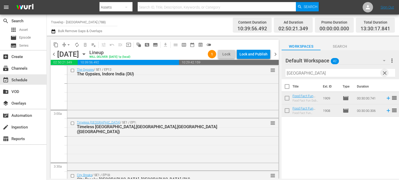
click at [382, 73] on span "clear" at bounding box center [384, 73] width 6 height 6
click at [382, 73] on input "dubai" at bounding box center [340, 73] width 110 height 8
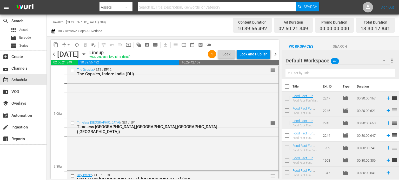
click at [382, 73] on input "text" at bounding box center [340, 73] width 110 height 8
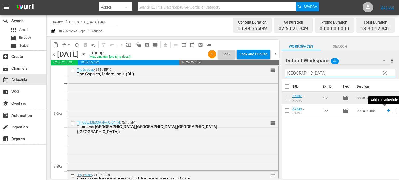
type input "vienna"
click at [385, 110] on icon at bounding box center [388, 111] width 6 height 6
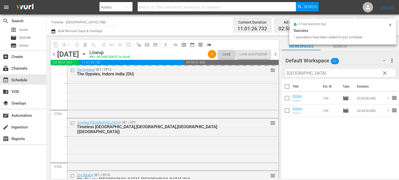
click at [385, 75] on span "clear" at bounding box center [384, 73] width 6 height 6
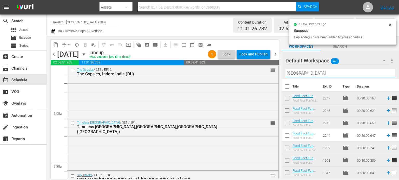
click at [385, 75] on input "vienna" at bounding box center [340, 73] width 110 height 8
click at [385, 75] on input "text" at bounding box center [340, 73] width 110 height 8
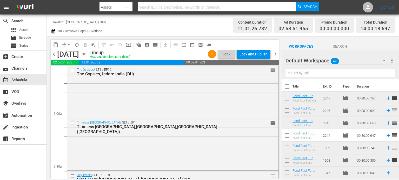
click at [385, 75] on input "text" at bounding box center [340, 73] width 110 height 8
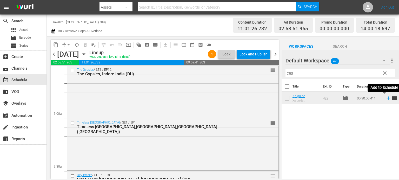
type input "ces"
click at [385, 99] on icon at bounding box center [388, 99] width 6 height 6
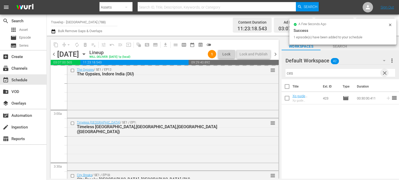
click at [384, 75] on span "clear" at bounding box center [384, 73] width 6 height 6
click at [384, 75] on input "ces" at bounding box center [340, 73] width 110 height 8
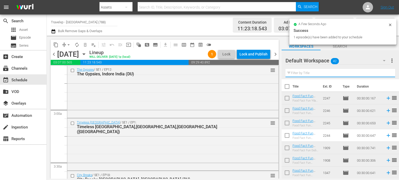
click at [384, 75] on input "text" at bounding box center [340, 73] width 110 height 8
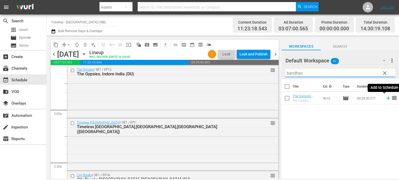
type input "bandhav"
click at [386, 99] on icon at bounding box center [387, 98] width 3 height 3
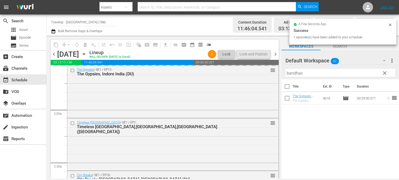
click at [385, 72] on span "clear" at bounding box center [384, 73] width 6 height 6
click at [385, 72] on input "bandhav" at bounding box center [340, 73] width 110 height 8
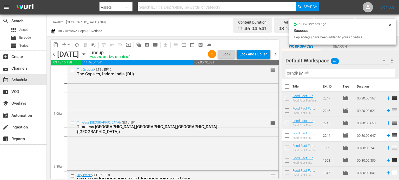
click at [385, 72] on input "bandhav" at bounding box center [340, 73] width 110 height 8
click at [385, 72] on input "text" at bounding box center [340, 73] width 110 height 8
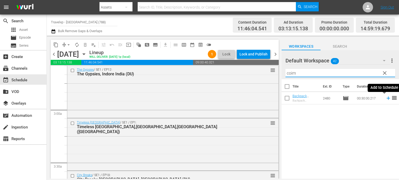
type input "coim"
click at [385, 98] on icon at bounding box center [388, 99] width 6 height 6
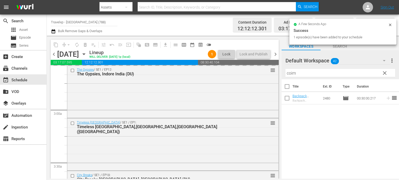
click at [386, 73] on span "clear" at bounding box center [384, 73] width 6 height 6
click at [386, 73] on input "coim" at bounding box center [340, 73] width 110 height 8
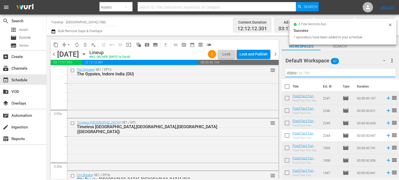
click at [386, 73] on input "coim" at bounding box center [340, 73] width 110 height 8
click at [386, 73] on input "text" at bounding box center [340, 73] width 110 height 8
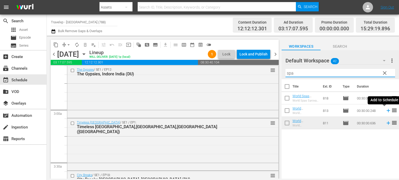
type input "spa"
click at [386, 112] on icon at bounding box center [387, 110] width 3 height 3
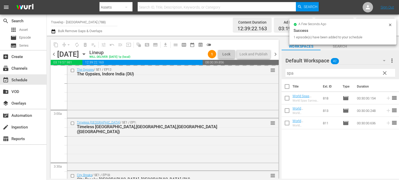
click at [383, 73] on span "clear" at bounding box center [384, 73] width 6 height 6
click at [383, 73] on input "spa" at bounding box center [340, 73] width 110 height 8
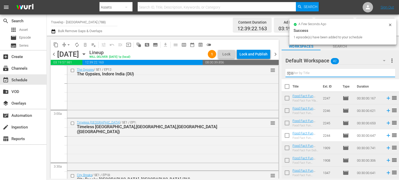
click at [383, 73] on input "spa" at bounding box center [340, 73] width 110 height 8
click at [383, 73] on input "text" at bounding box center [340, 73] width 110 height 8
click at [383, 73] on div "Default Workspace 42 Default more_vert Filter by Title" at bounding box center [339, 64] width 117 height 29
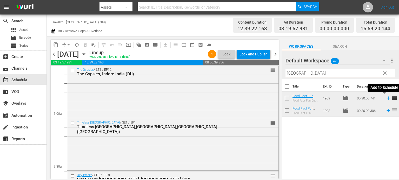
type input "dubai"
click at [385, 99] on icon at bounding box center [388, 99] width 6 height 6
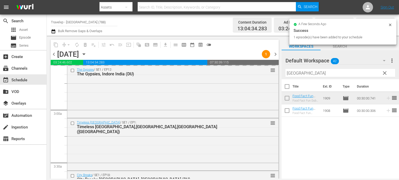
click at [383, 73] on span "clear" at bounding box center [384, 73] width 6 height 6
click at [383, 73] on input "dubai" at bounding box center [340, 73] width 110 height 8
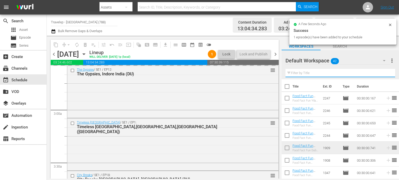
click at [383, 73] on input "text" at bounding box center [340, 73] width 110 height 8
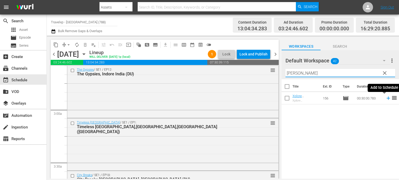
type input "salz"
click at [385, 100] on icon at bounding box center [388, 99] width 6 height 6
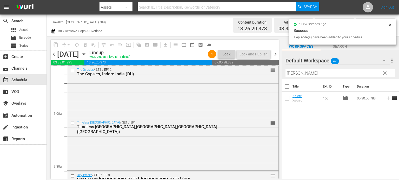
click at [384, 75] on span "clear" at bounding box center [384, 73] width 6 height 6
click at [384, 75] on input "salz" at bounding box center [340, 73] width 110 height 8
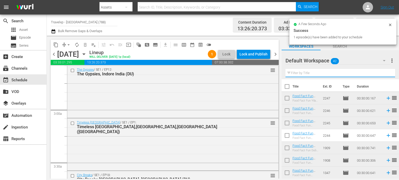
click at [384, 75] on input "text" at bounding box center [340, 73] width 110 height 8
click at [384, 75] on div "Default Workspace 42 Default more_vert Filter by Title" at bounding box center [339, 64] width 117 height 29
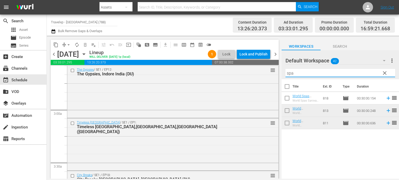
type input "spa"
click at [386, 111] on icon at bounding box center [387, 110] width 3 height 3
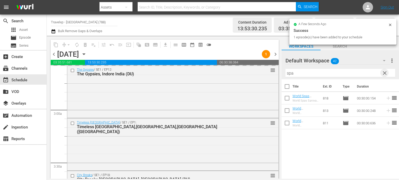
click at [386, 73] on span "clear" at bounding box center [384, 73] width 6 height 6
click at [386, 73] on input "spa" at bounding box center [340, 73] width 110 height 8
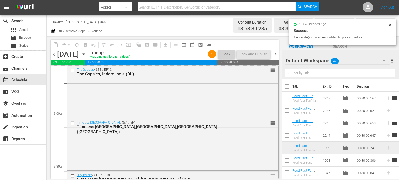
click at [386, 73] on input "text" at bounding box center [340, 73] width 110 height 8
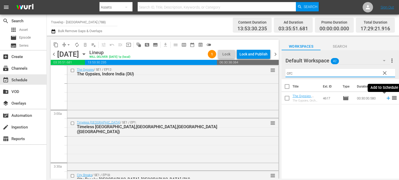
type input "orc"
click at [385, 99] on icon at bounding box center [388, 99] width 6 height 6
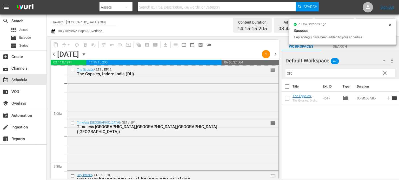
click at [385, 71] on span "clear" at bounding box center [384, 73] width 6 height 6
click at [385, 71] on input "orc" at bounding box center [340, 73] width 110 height 8
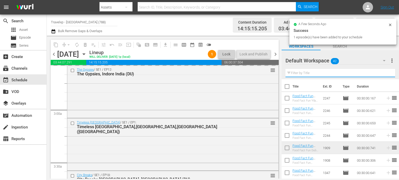
click at [385, 71] on input "text" at bounding box center [340, 73] width 110 height 8
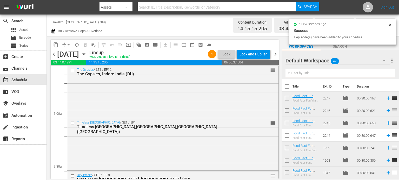
type input "u"
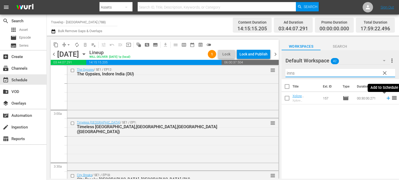
type input "inns"
click at [385, 99] on icon at bounding box center [388, 99] width 6 height 6
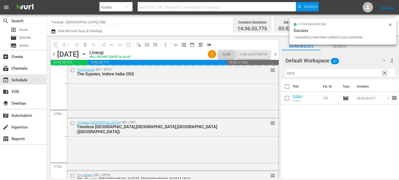
click at [386, 73] on span "clear" at bounding box center [384, 73] width 6 height 6
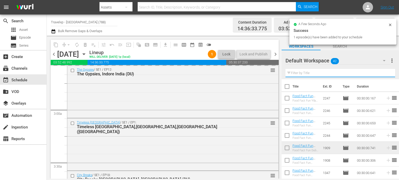
click at [386, 73] on input "text" at bounding box center [340, 73] width 110 height 8
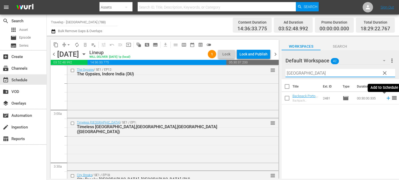
type input "porto"
click at [386, 98] on icon at bounding box center [387, 98] width 3 height 3
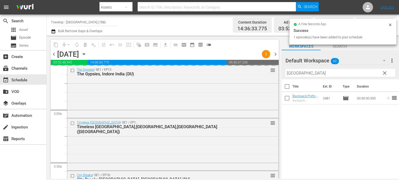
click at [385, 72] on span "clear" at bounding box center [384, 73] width 6 height 6
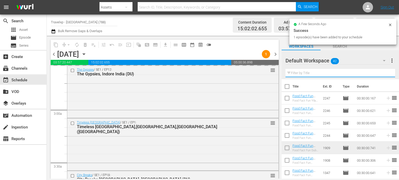
click at [385, 72] on input "text" at bounding box center [340, 73] width 110 height 8
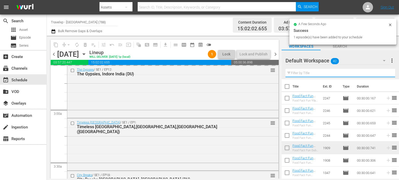
click at [385, 72] on input "text" at bounding box center [340, 73] width 110 height 8
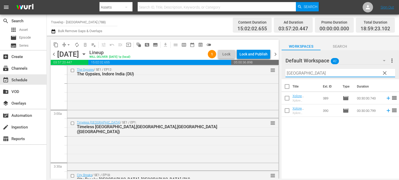
type input "bangkok"
click at [385, 101] on icon at bounding box center [388, 99] width 6 height 6
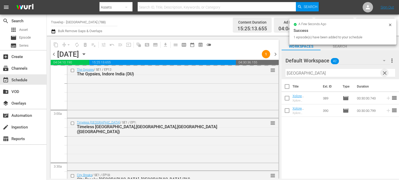
click at [384, 73] on span "clear" at bounding box center [384, 73] width 6 height 6
click at [384, 73] on input "bangkok" at bounding box center [340, 73] width 110 height 8
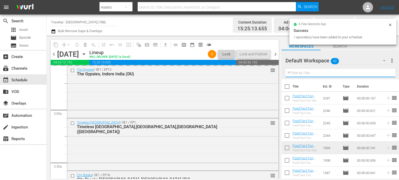
click at [384, 73] on input "text" at bounding box center [340, 73] width 110 height 8
click at [384, 73] on div "Default Workspace 42 Default more_vert Filter by Title" at bounding box center [339, 64] width 117 height 29
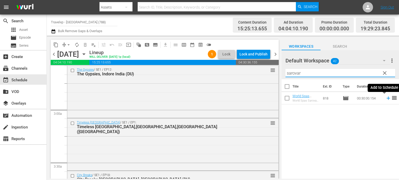
type input "sarovar"
click at [385, 100] on icon at bounding box center [388, 99] width 6 height 6
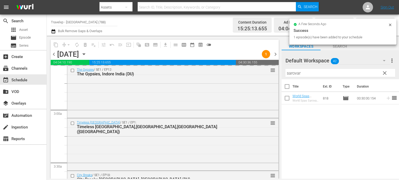
click at [385, 75] on span "clear" at bounding box center [384, 73] width 6 height 6
click at [385, 75] on input "sarovar" at bounding box center [340, 73] width 110 height 8
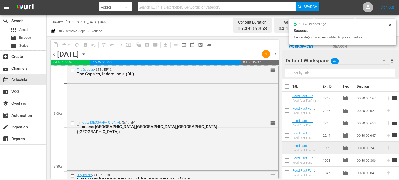
click at [385, 75] on input "text" at bounding box center [340, 73] width 110 height 8
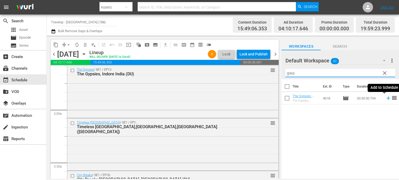
type input "gwa"
click at [386, 98] on icon at bounding box center [387, 98] width 3 height 3
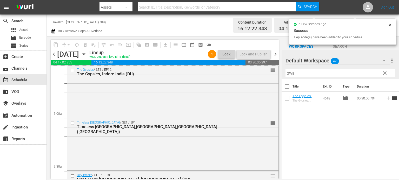
click at [385, 72] on span "clear" at bounding box center [384, 73] width 6 height 6
click at [385, 72] on input "gwa" at bounding box center [340, 73] width 110 height 8
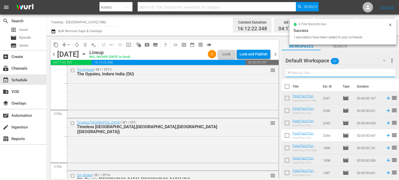
click at [385, 72] on input "text" at bounding box center [340, 73] width 110 height 8
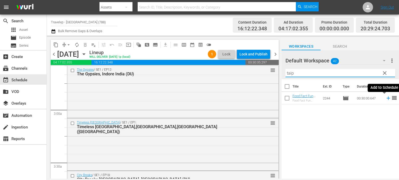
type input "taip"
click at [385, 97] on icon at bounding box center [388, 99] width 6 height 6
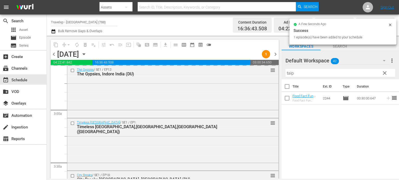
click at [384, 73] on span "clear" at bounding box center [384, 73] width 6 height 6
click at [384, 73] on input "taip" at bounding box center [340, 73] width 110 height 8
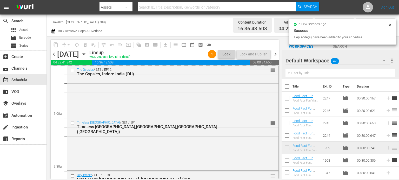
click at [384, 73] on input "text" at bounding box center [340, 73] width 110 height 8
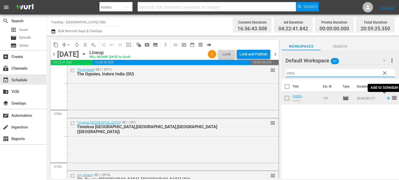
type input "inns"
click at [386, 98] on icon at bounding box center [387, 98] width 3 height 3
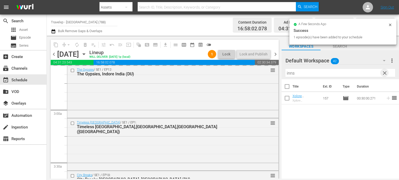
click at [384, 72] on span "clear" at bounding box center [384, 73] width 6 height 6
click at [384, 72] on input "inns" at bounding box center [340, 73] width 110 height 8
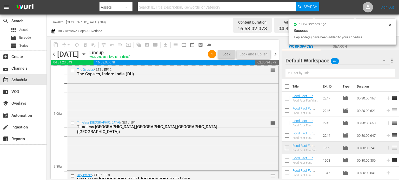
click at [384, 72] on input "text" at bounding box center [340, 73] width 110 height 8
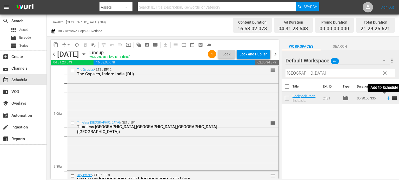
type input "porto"
click at [385, 100] on icon at bounding box center [388, 99] width 6 height 6
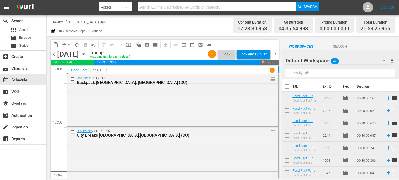
click at [382, 73] on input "text" at bounding box center [340, 73] width 110 height 8
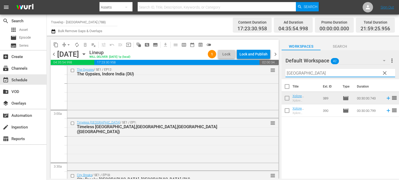
type input "[GEOGRAPHIC_DATA]"
click at [385, 98] on icon at bounding box center [388, 99] width 6 height 6
click at [385, 72] on span "clear" at bounding box center [384, 73] width 6 height 6
click at [385, 72] on input "[GEOGRAPHIC_DATA]" at bounding box center [340, 73] width 110 height 8
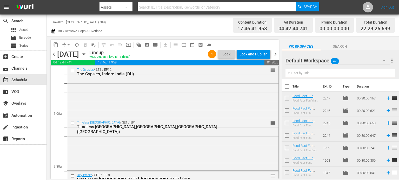
click at [385, 72] on input "text" at bounding box center [340, 73] width 110 height 8
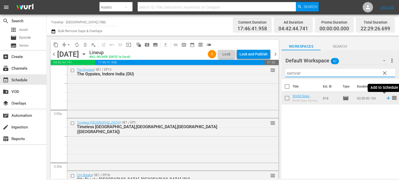
type input "sarovar"
click at [385, 100] on icon at bounding box center [388, 99] width 6 height 6
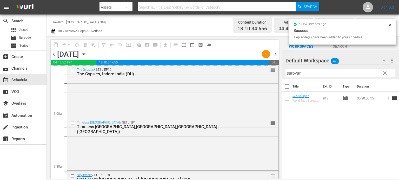
click at [384, 71] on span "clear" at bounding box center [384, 73] width 6 height 6
click at [384, 71] on input "sarovar" at bounding box center [340, 73] width 110 height 8
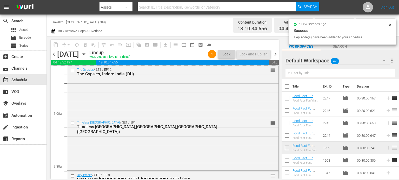
click at [384, 71] on input "text" at bounding box center [340, 73] width 110 height 8
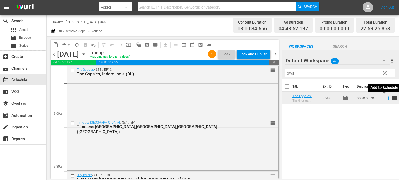
type input "gwal"
click at [385, 97] on icon at bounding box center [388, 99] width 6 height 6
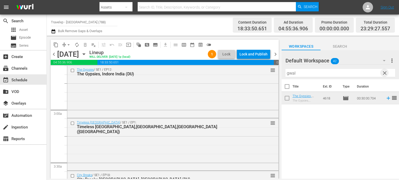
click at [385, 75] on span "clear" at bounding box center [384, 73] width 6 height 6
click at [385, 75] on input "gwal" at bounding box center [340, 73] width 110 height 8
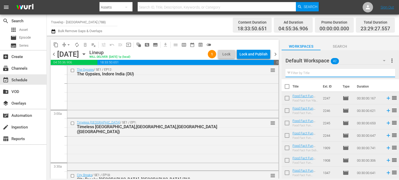
click at [385, 75] on input "text" at bounding box center [340, 73] width 110 height 8
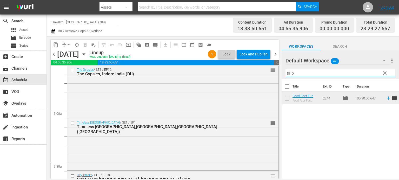
type input "taip"
click at [385, 98] on icon at bounding box center [388, 99] width 6 height 6
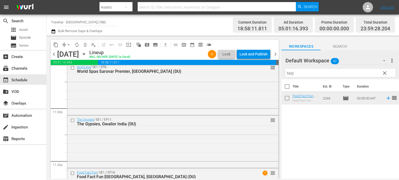
scroll to position [2436, 0]
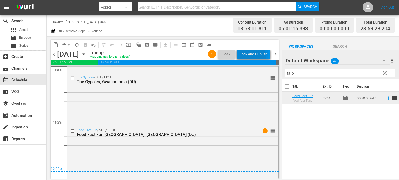
click at [253, 56] on div "Lock and Publish" at bounding box center [253, 54] width 28 height 9
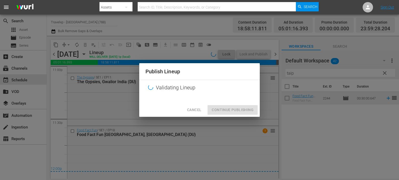
click at [236, 114] on div "Cancel Continue Publishing" at bounding box center [199, 110] width 120 height 14
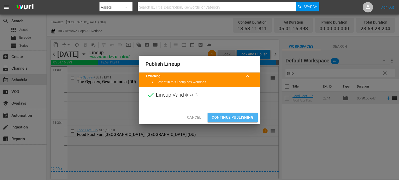
click at [236, 114] on button "Continue Publishing" at bounding box center [232, 118] width 50 height 10
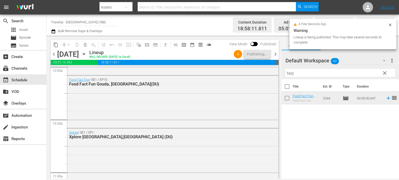
scroll to position [0, 0]
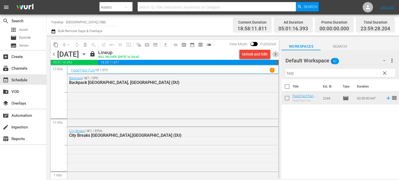
click at [276, 56] on span "chevron_right" at bounding box center [275, 54] width 6 height 6
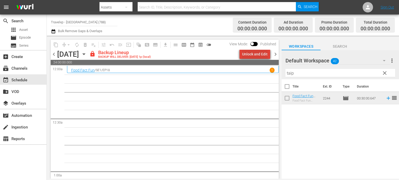
click at [257, 55] on div "Unlock and Edit" at bounding box center [254, 54] width 25 height 9
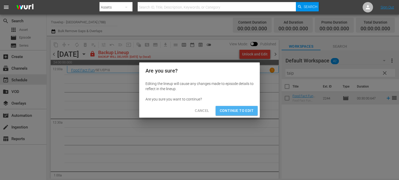
click at [238, 112] on span "Continue to Edit" at bounding box center [237, 111] width 34 height 6
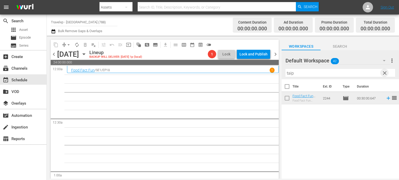
click at [381, 76] on span "clear" at bounding box center [384, 73] width 6 height 6
click at [381, 76] on input "taip" at bounding box center [340, 73] width 110 height 8
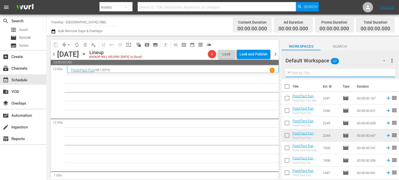
click at [381, 76] on input "text" at bounding box center [340, 73] width 110 height 8
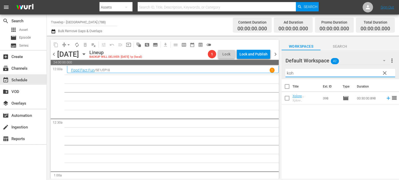
type input "koh"
click at [386, 98] on icon at bounding box center [387, 98] width 3 height 3
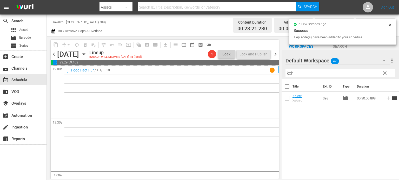
click at [384, 72] on span "clear" at bounding box center [384, 73] width 6 height 6
click at [384, 72] on input "koh" at bounding box center [340, 73] width 110 height 8
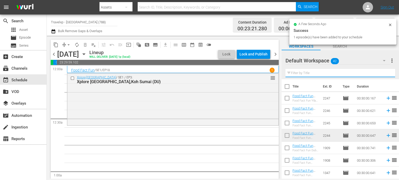
click at [384, 72] on input "text" at bounding box center [340, 73] width 110 height 8
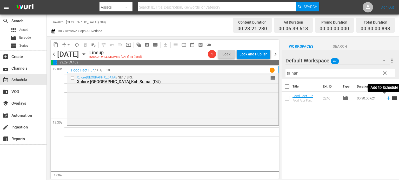
type input "tainan"
click at [385, 98] on icon at bounding box center [388, 99] width 6 height 6
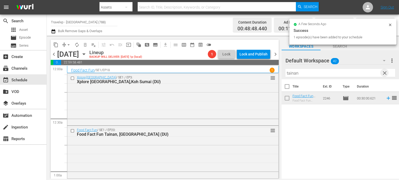
click at [383, 71] on span "clear" at bounding box center [384, 73] width 6 height 6
click at [383, 71] on input "tainan" at bounding box center [340, 73] width 110 height 8
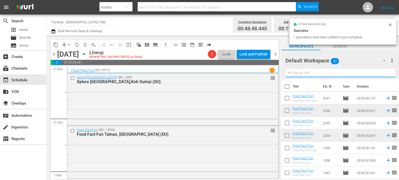
click at [383, 71] on input "text" at bounding box center [340, 73] width 110 height 8
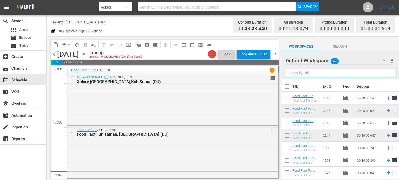
click at [383, 71] on input "text" at bounding box center [340, 73] width 110 height 8
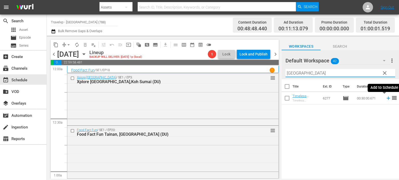
type input "[GEOGRAPHIC_DATA]"
click at [385, 99] on icon at bounding box center [388, 99] width 6 height 6
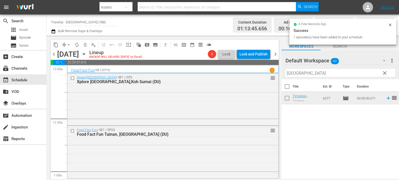
click at [383, 74] on span "clear" at bounding box center [384, 73] width 6 height 6
click at [383, 74] on input "[GEOGRAPHIC_DATA]" at bounding box center [340, 73] width 110 height 8
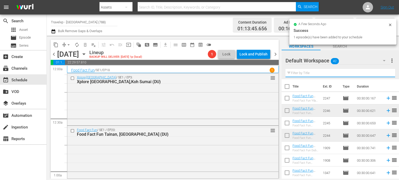
click at [383, 74] on input "text" at bounding box center [340, 73] width 110 height 8
click at [383, 74] on div "Default Workspace 42 Default more_vert Filter by Title" at bounding box center [339, 64] width 117 height 29
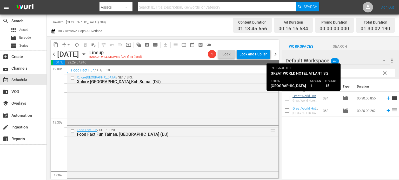
type input "atlantis"
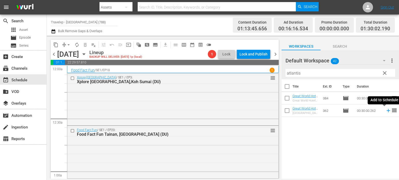
click at [385, 111] on icon at bounding box center [388, 111] width 6 height 6
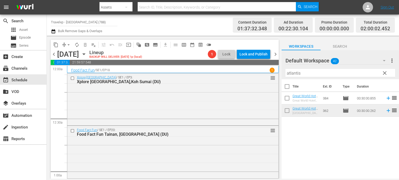
click at [384, 72] on span "clear" at bounding box center [384, 73] width 6 height 6
click at [384, 72] on input "atlantis" at bounding box center [340, 73] width 110 height 8
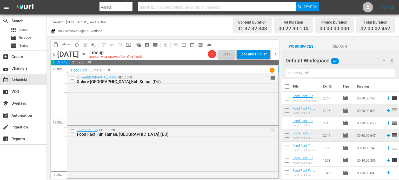
click at [384, 72] on input "text" at bounding box center [340, 73] width 110 height 8
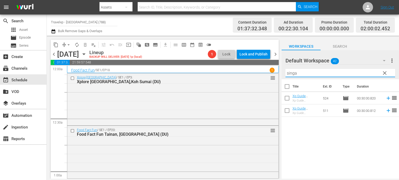
type input "singa"
click at [385, 99] on icon at bounding box center [388, 99] width 6 height 6
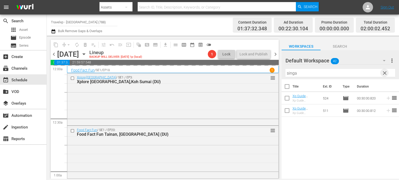
click at [385, 73] on span "clear" at bounding box center [384, 73] width 6 height 6
click at [385, 73] on input "singa" at bounding box center [340, 73] width 110 height 8
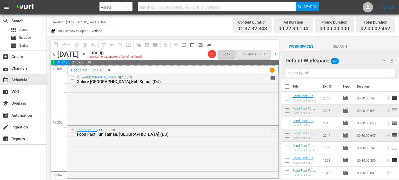
click at [385, 73] on input "text" at bounding box center [340, 73] width 110 height 8
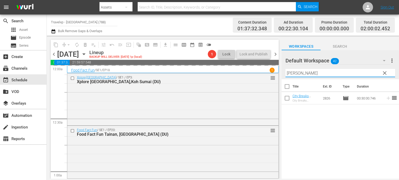
type input "[PERSON_NAME]"
click at [353, 139] on div "Title Ext. ID Type Duration City Breaks Frankfurt, Germany (DU) City Breaks Fra…" at bounding box center [339, 129] width 117 height 100
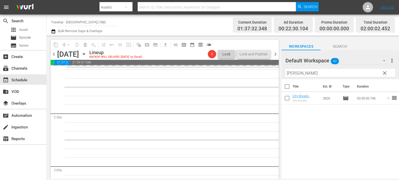
scroll to position [212, 0]
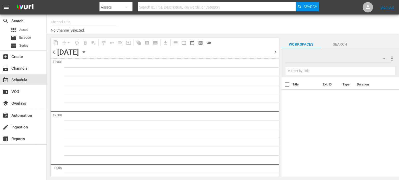
type input "Travelxp - [GEOGRAPHIC_DATA] (788)"
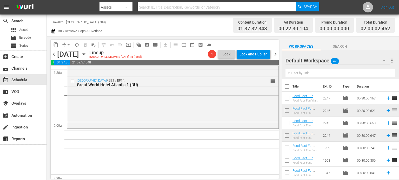
scroll to position [155, 0]
click at [305, 73] on input "text" at bounding box center [340, 73] width 110 height 8
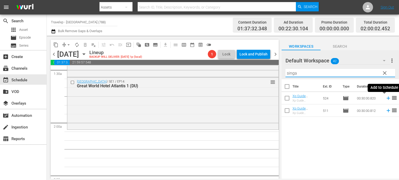
type input "singa"
click at [386, 98] on icon at bounding box center [387, 98] width 3 height 3
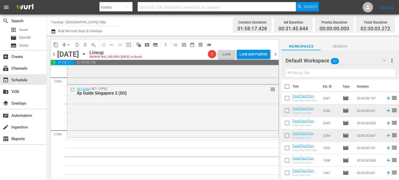
scroll to position [204, 0]
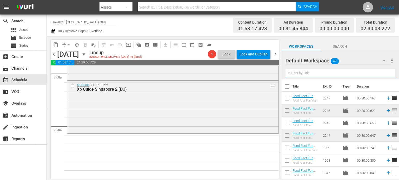
click at [316, 73] on input "text" at bounding box center [340, 73] width 110 height 8
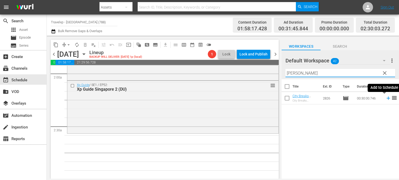
type input "[PERSON_NAME]"
click at [385, 98] on icon at bounding box center [388, 99] width 6 height 6
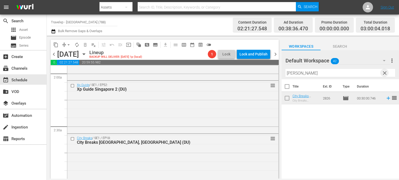
click at [386, 72] on span "clear" at bounding box center [384, 73] width 6 height 6
click at [386, 72] on input "[PERSON_NAME]" at bounding box center [340, 73] width 110 height 8
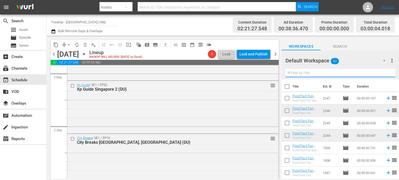
click at [386, 72] on input "text" at bounding box center [340, 73] width 110 height 8
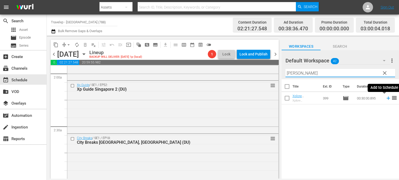
type input "[PERSON_NAME]"
click at [385, 98] on icon at bounding box center [388, 99] width 6 height 6
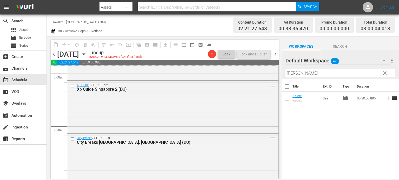
click at [385, 74] on span "clear" at bounding box center [384, 73] width 6 height 6
click at [385, 74] on input "[PERSON_NAME]" at bounding box center [340, 73] width 110 height 8
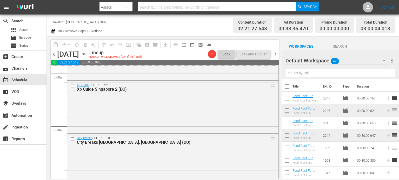
click at [385, 74] on input "text" at bounding box center [340, 73] width 110 height 8
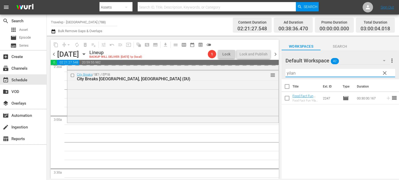
scroll to position [268, 0]
type input "yilan"
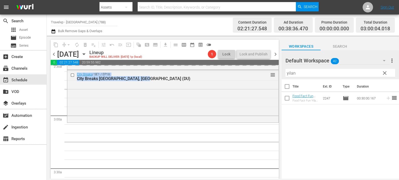
drag, startPoint x: 201, startPoint y: 123, endPoint x: 204, endPoint y: 140, distance: 17.9
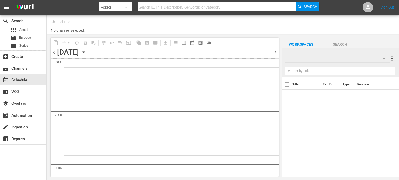
type input "Travelxp - [GEOGRAPHIC_DATA] (788)"
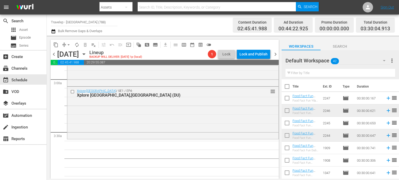
scroll to position [305, 0]
click at [347, 72] on input "text" at bounding box center [340, 73] width 110 height 8
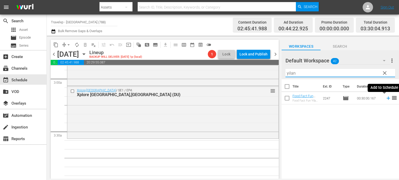
type input "yilan"
click at [385, 99] on icon at bounding box center [388, 99] width 6 height 6
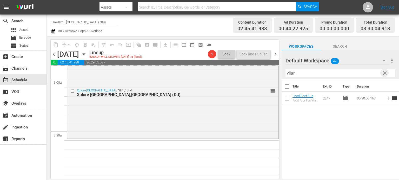
click at [383, 73] on span "clear" at bounding box center [384, 73] width 6 height 6
click at [383, 73] on input "yilan" at bounding box center [340, 73] width 110 height 8
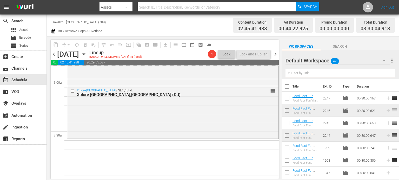
click at [383, 73] on input "text" at bounding box center [340, 73] width 110 height 8
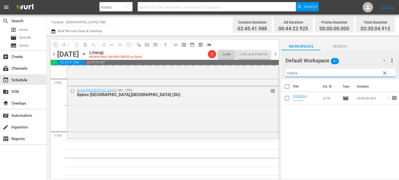
type input "maha"
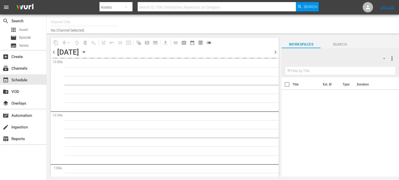
type input "Travelxp - [GEOGRAPHIC_DATA] (788)"
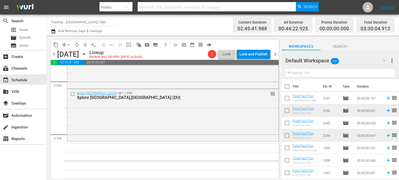
scroll to position [304, 0]
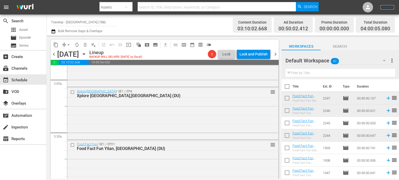
click at [387, 6] on link "Sign Out" at bounding box center [387, 7] width 14 height 4
